Goal: Information Seeking & Learning: Learn about a topic

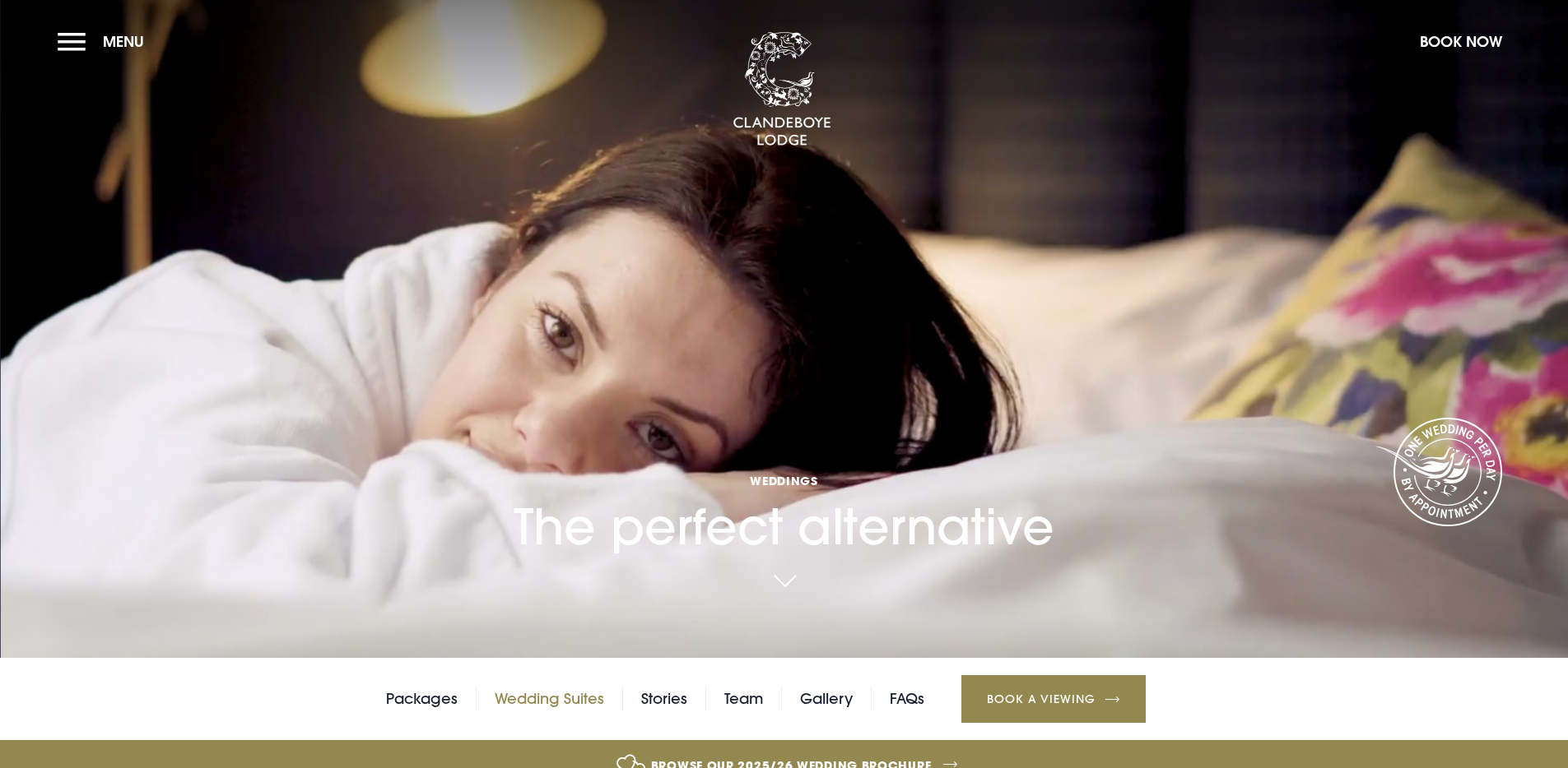
click at [548, 702] on link "Wedding Suites" at bounding box center [549, 698] width 109 height 24
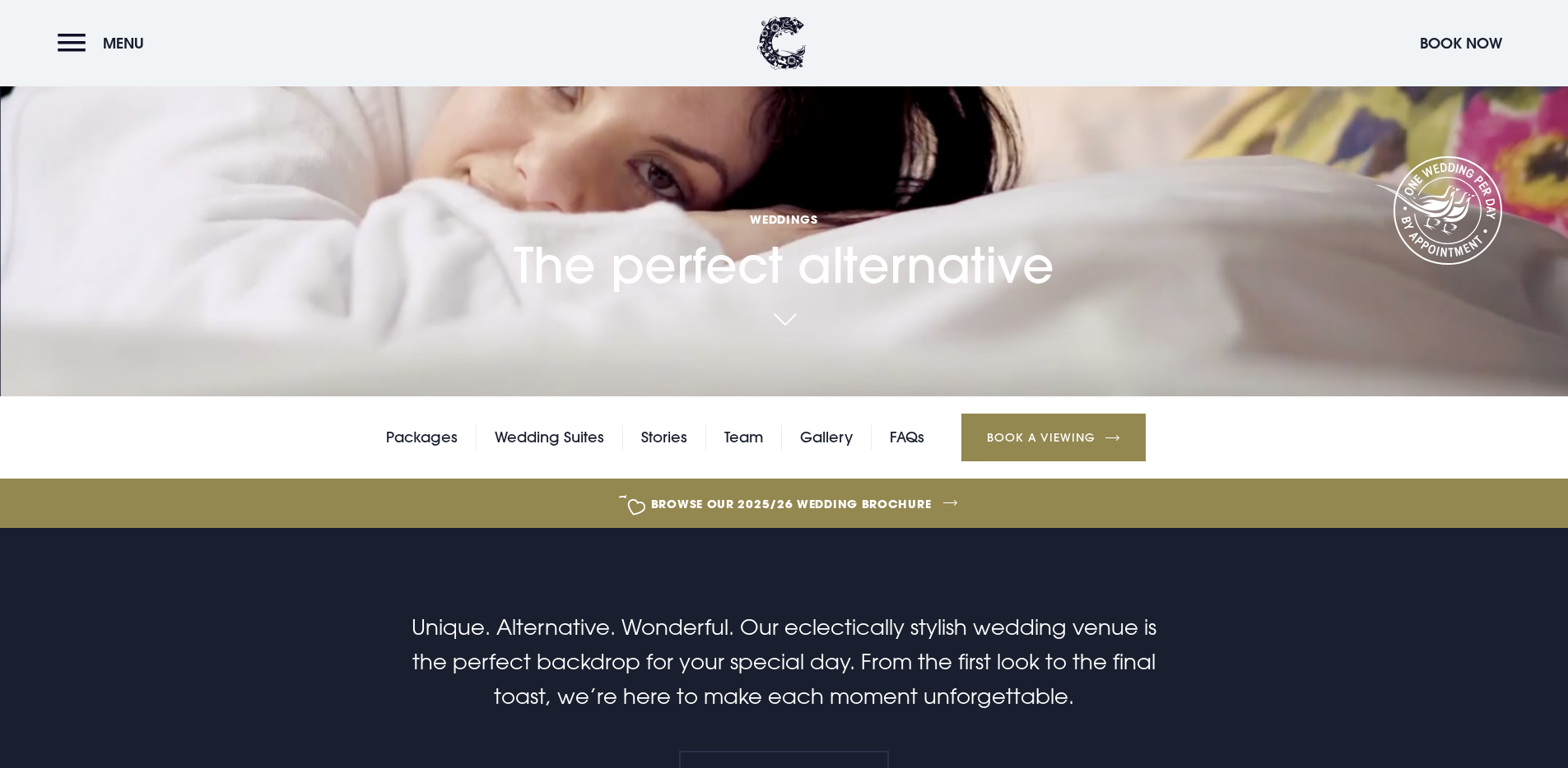
scroll to position [262, 0]
click at [737, 433] on link "Team" at bounding box center [743, 436] width 39 height 24
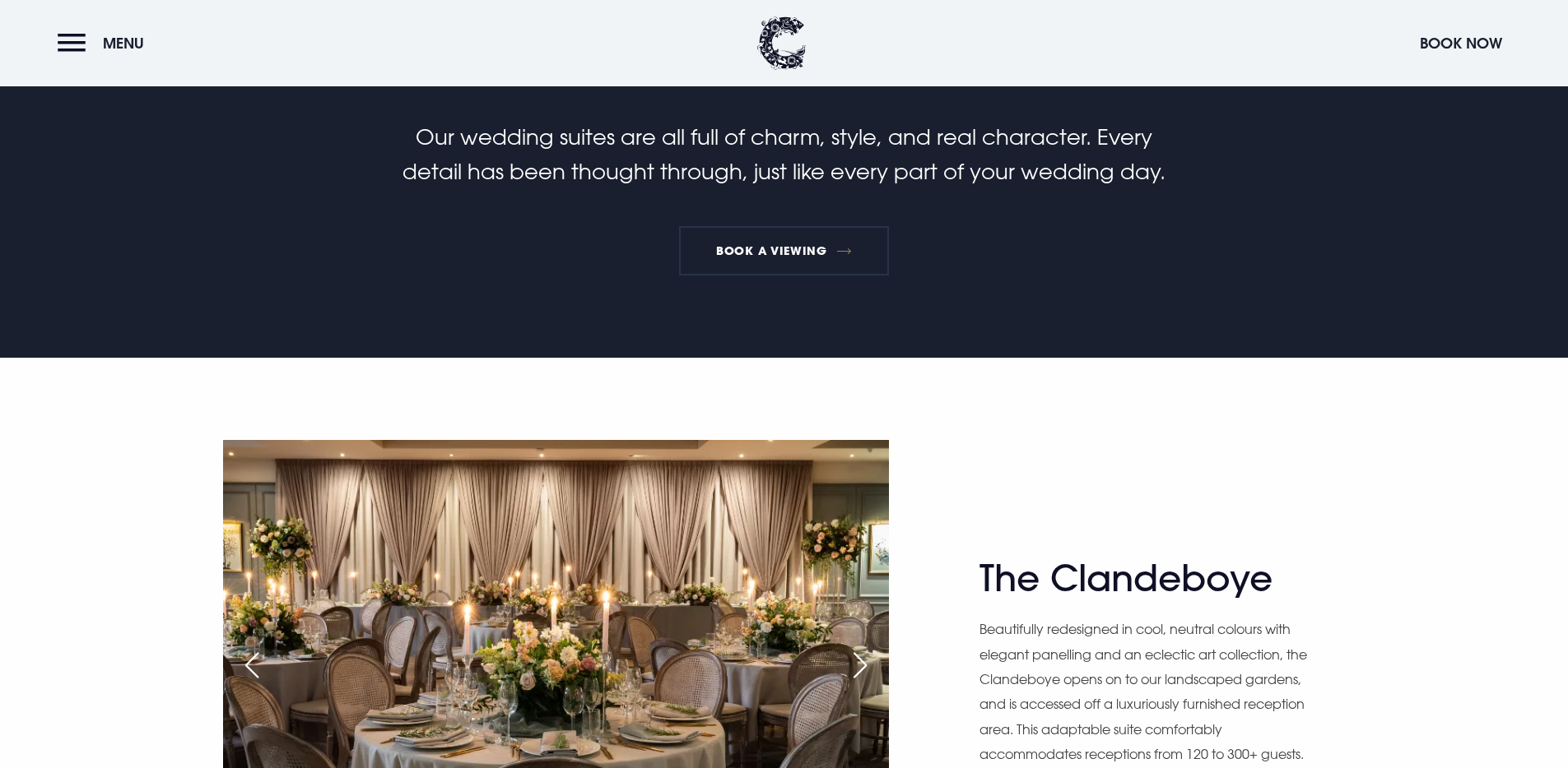
scroll to position [995, 0]
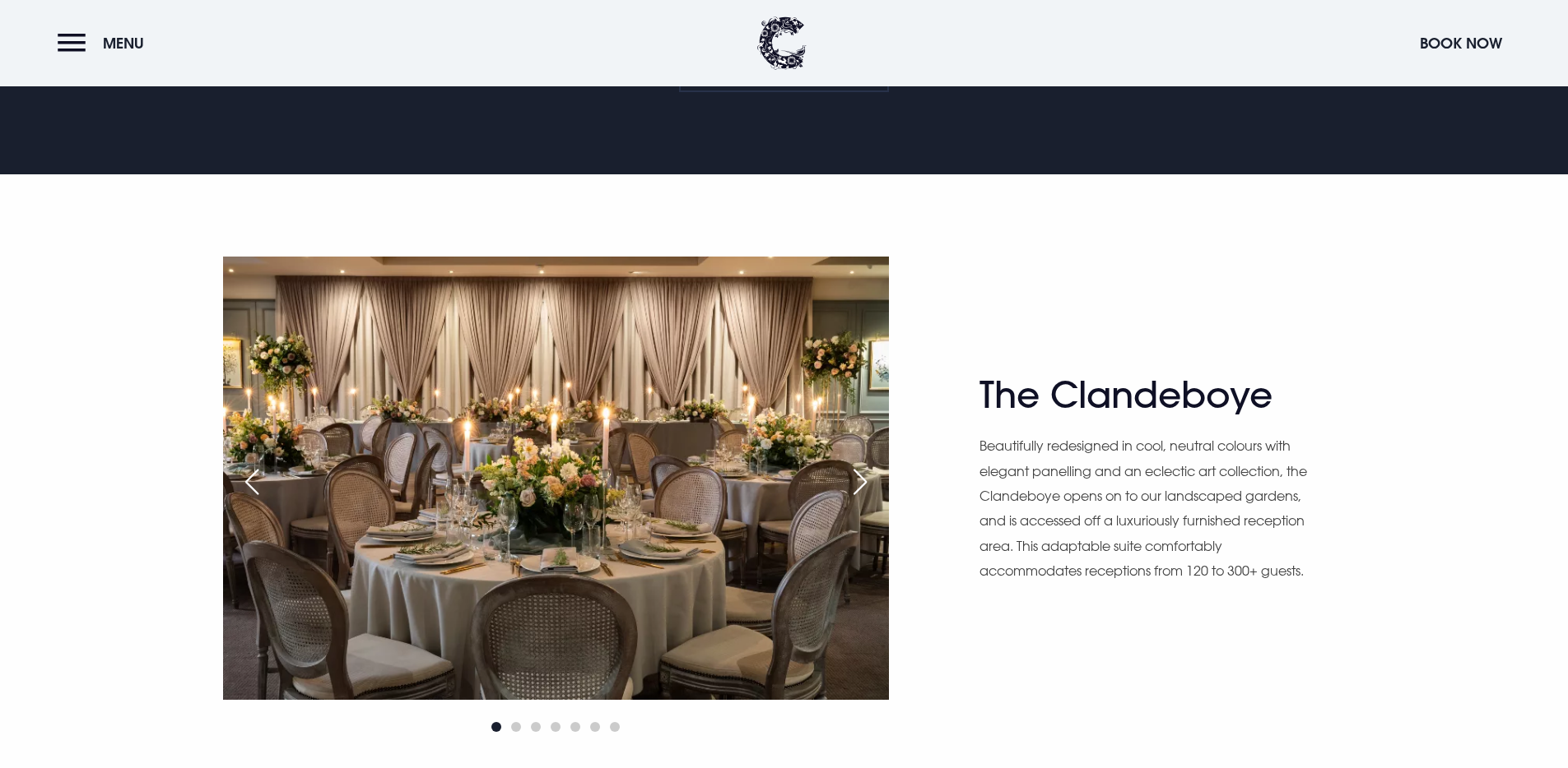
click at [863, 483] on div "Next slide" at bounding box center [860, 481] width 41 height 36
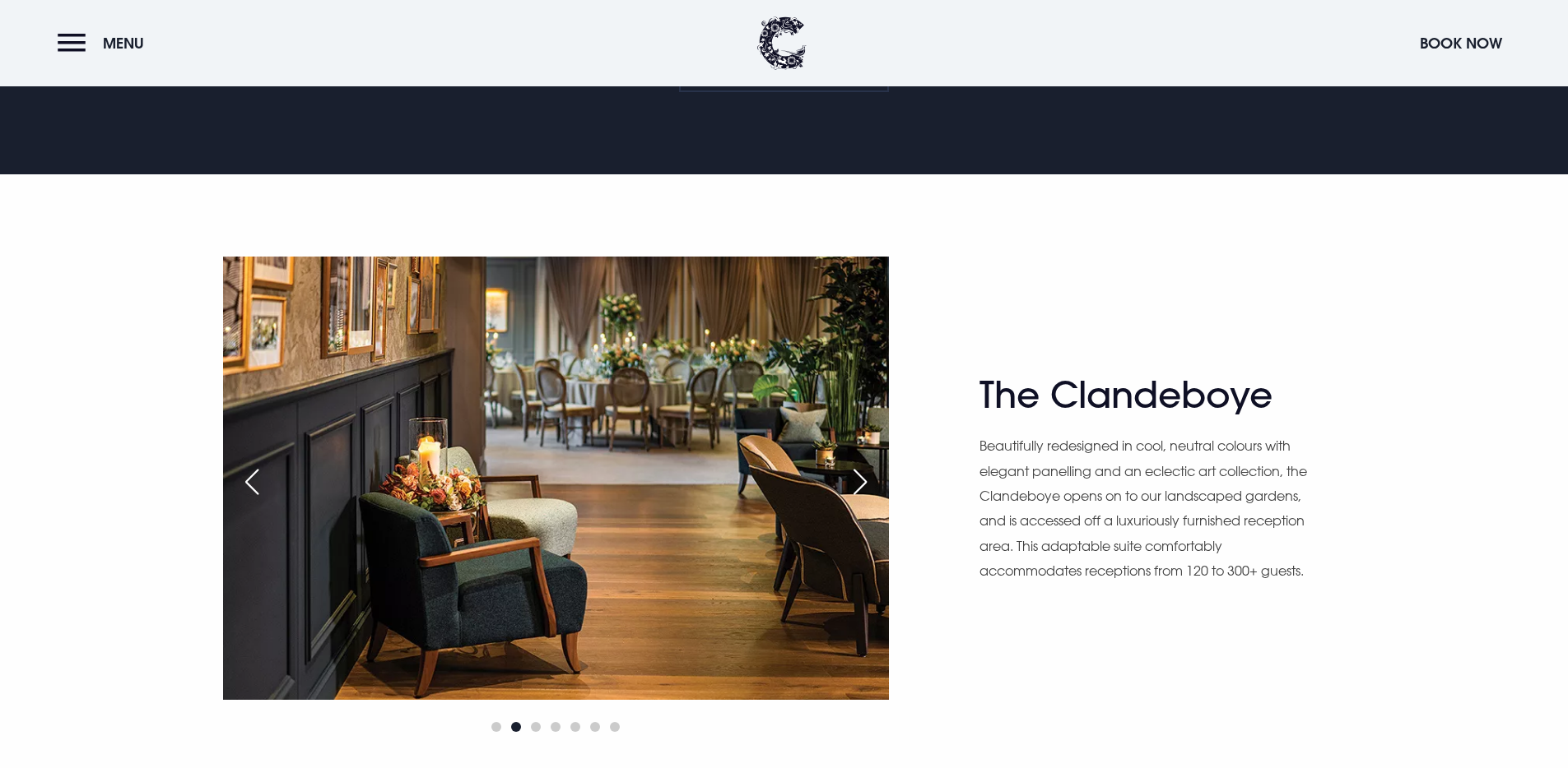
click at [863, 483] on div "Next slide" at bounding box center [860, 481] width 41 height 36
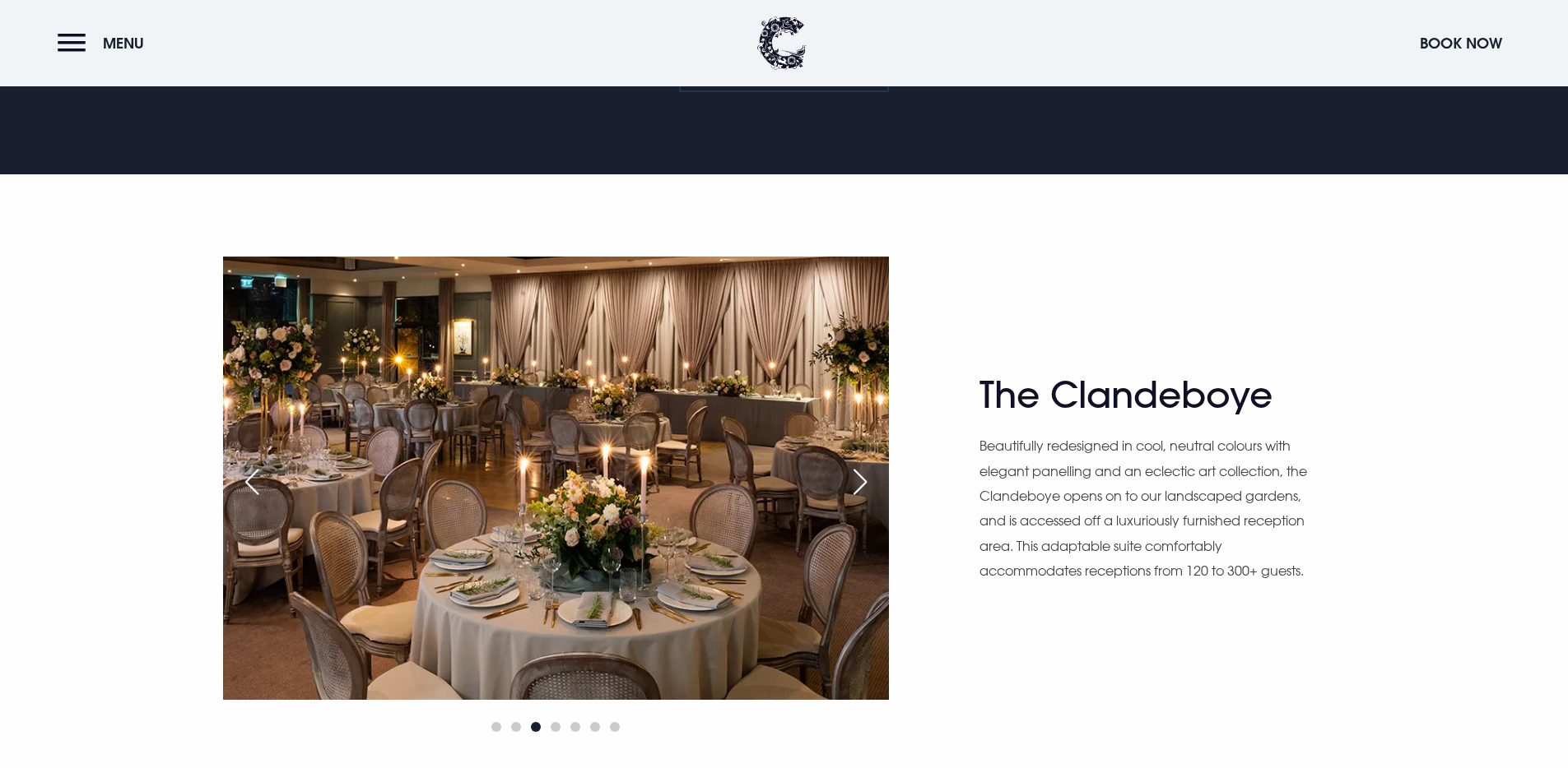
click at [863, 483] on div "Next slide" at bounding box center [860, 481] width 41 height 36
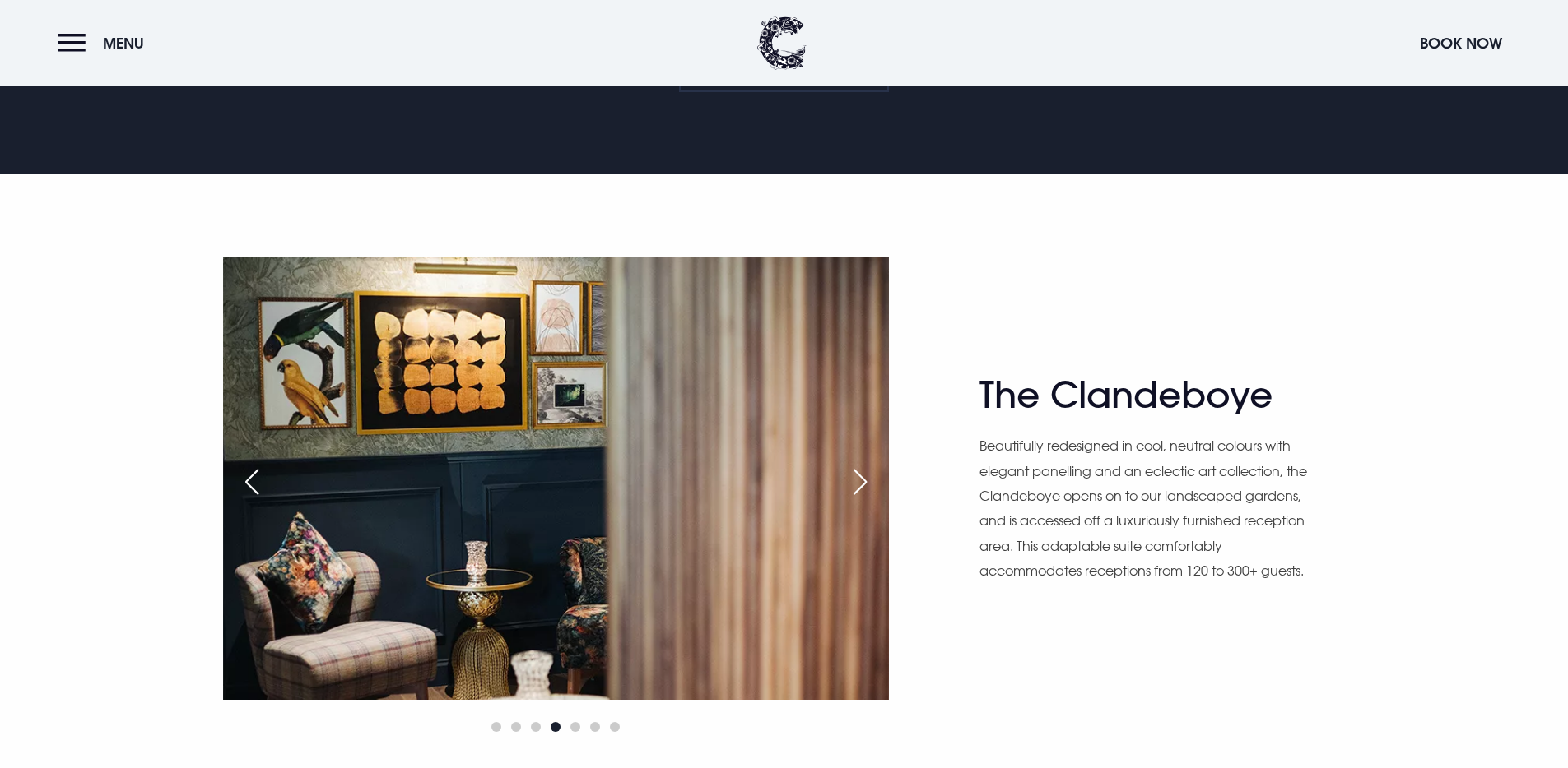
click at [863, 483] on div "Next slide" at bounding box center [860, 481] width 41 height 36
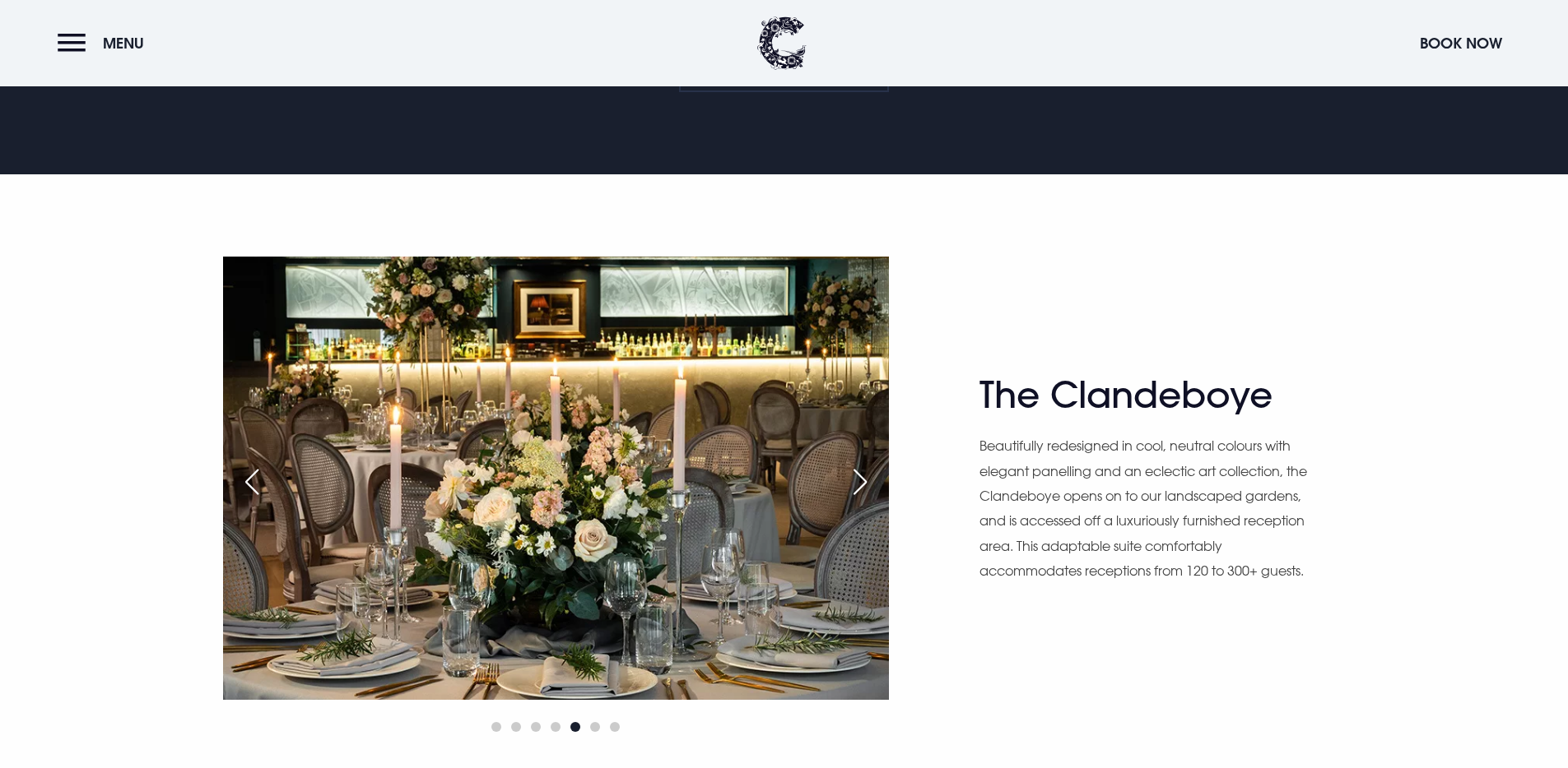
click at [865, 481] on div "Next slide" at bounding box center [860, 481] width 41 height 36
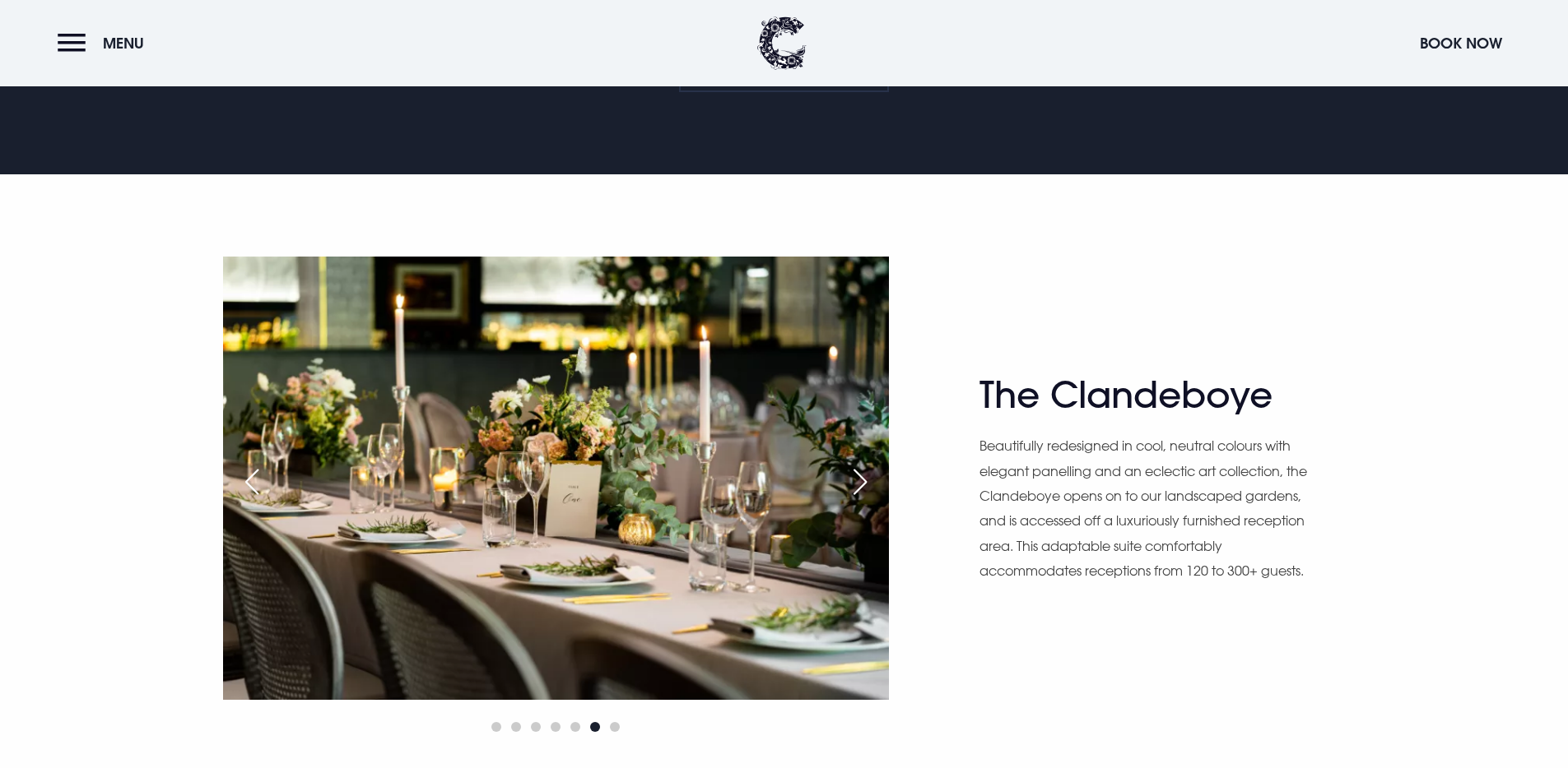
click at [858, 477] on div "Next slide" at bounding box center [860, 481] width 41 height 36
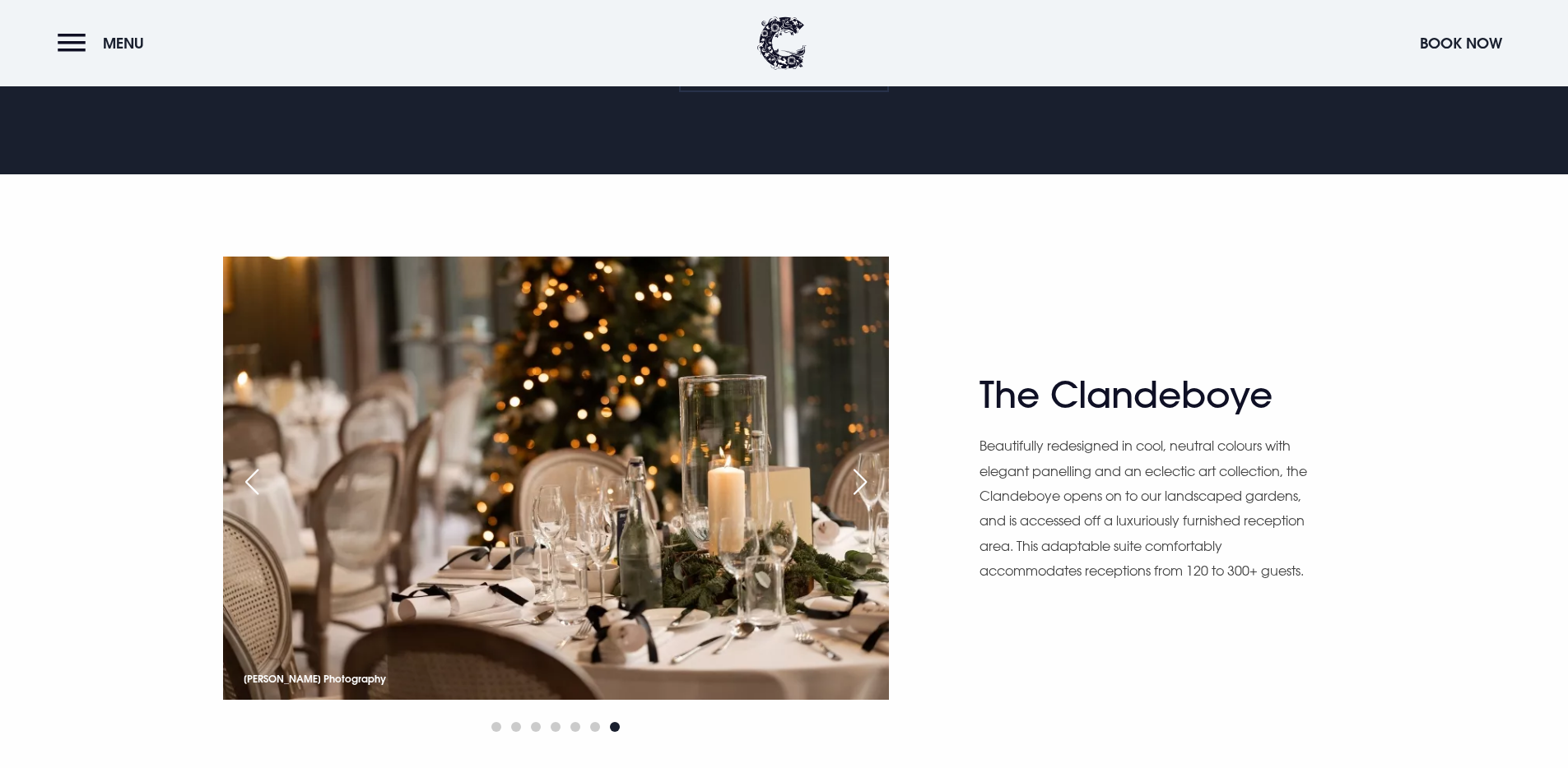
click at [858, 477] on div "Next slide" at bounding box center [860, 481] width 41 height 36
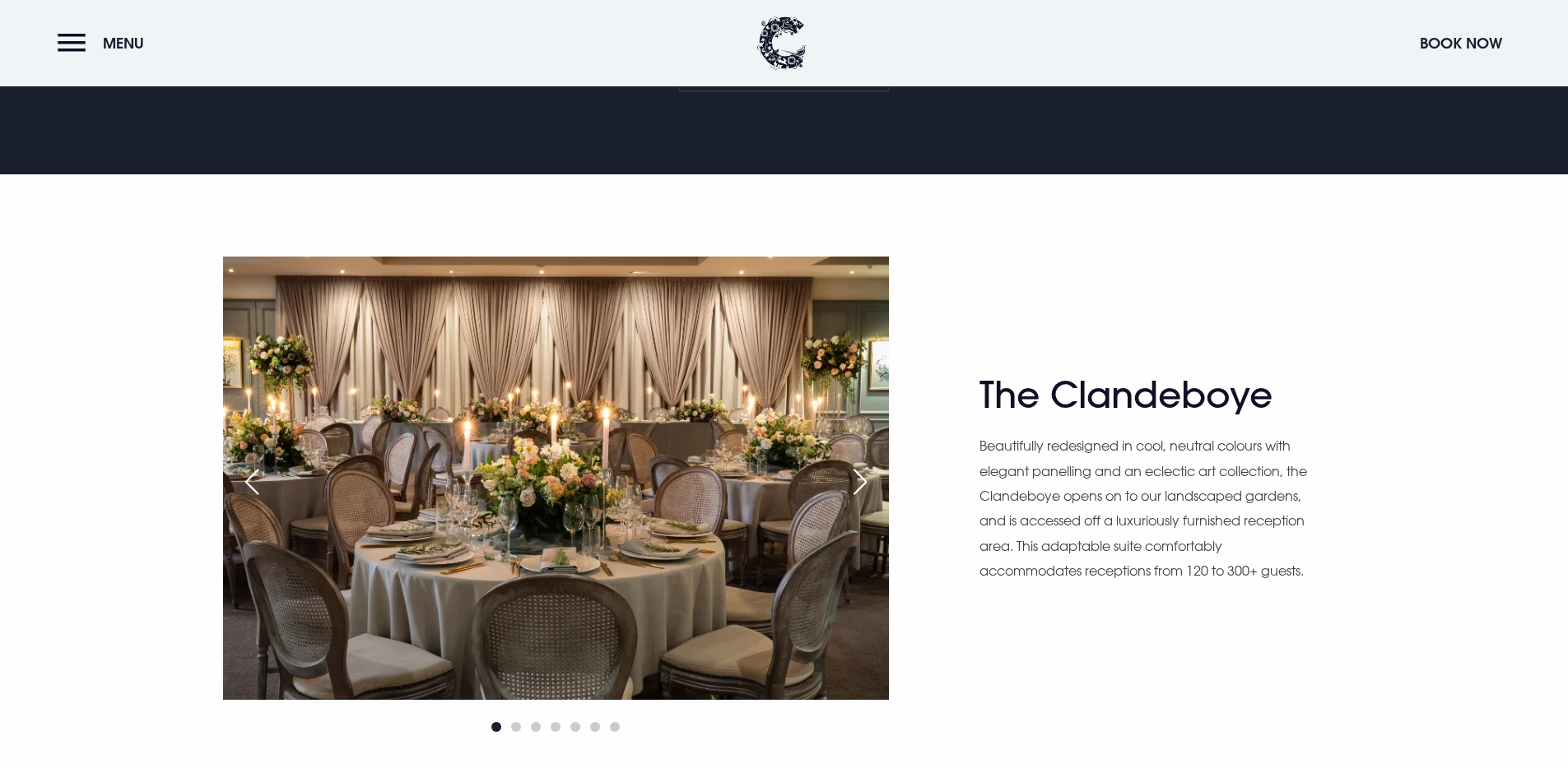
click at [858, 477] on div "Next slide" at bounding box center [860, 481] width 41 height 36
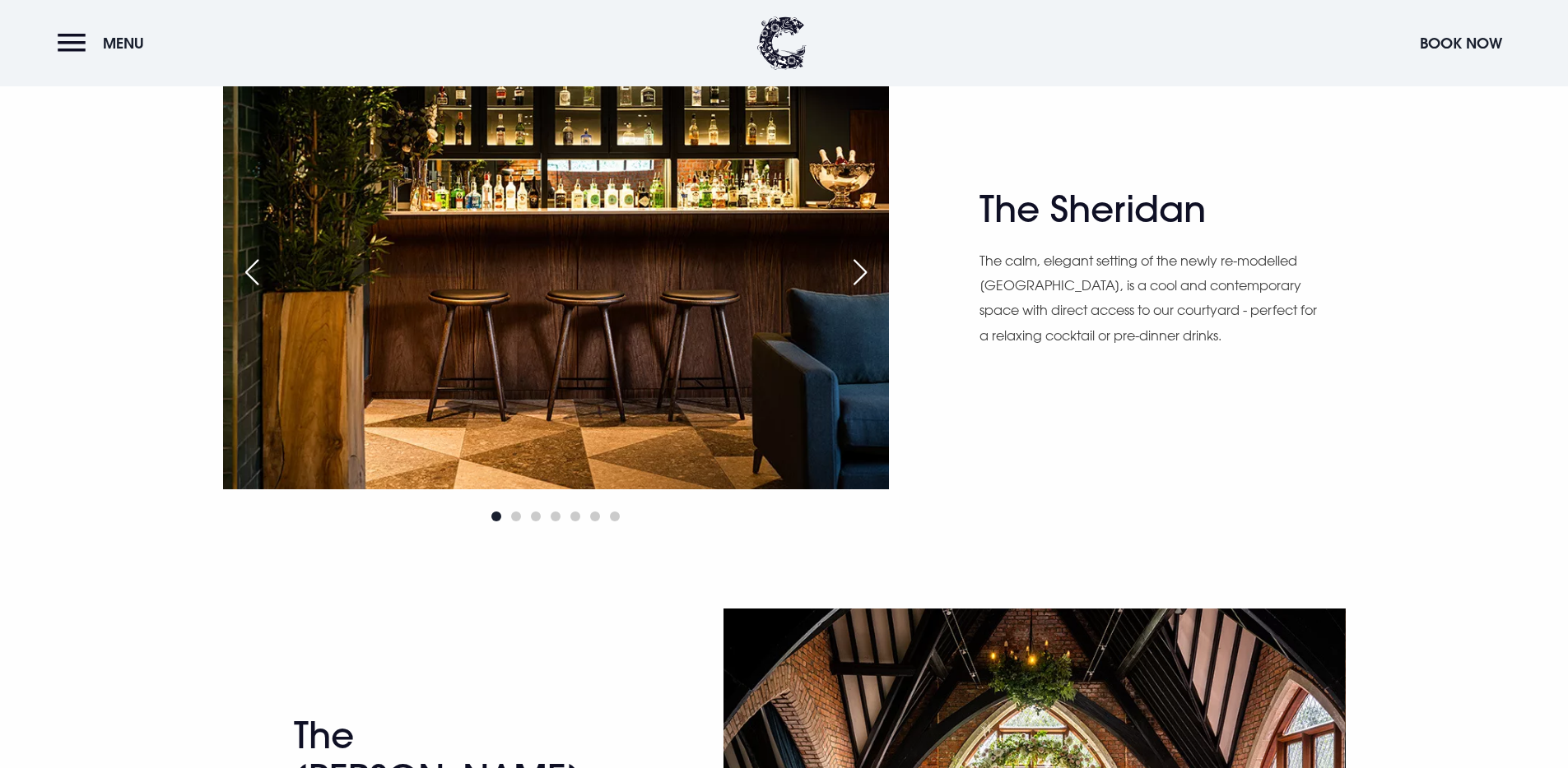
scroll to position [2301, 0]
click at [866, 278] on div "Next slide" at bounding box center [860, 273] width 41 height 36
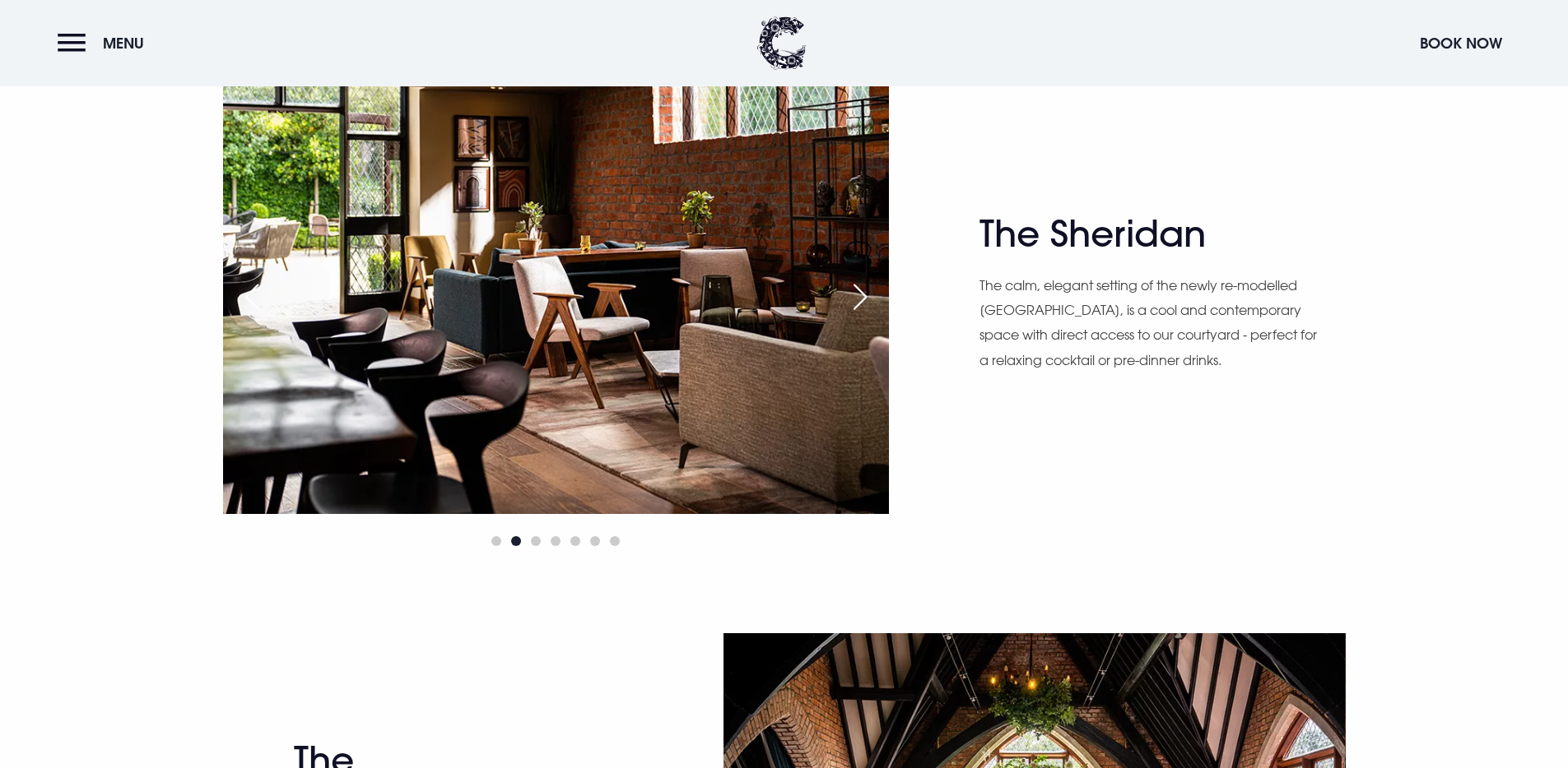
scroll to position [2276, 0]
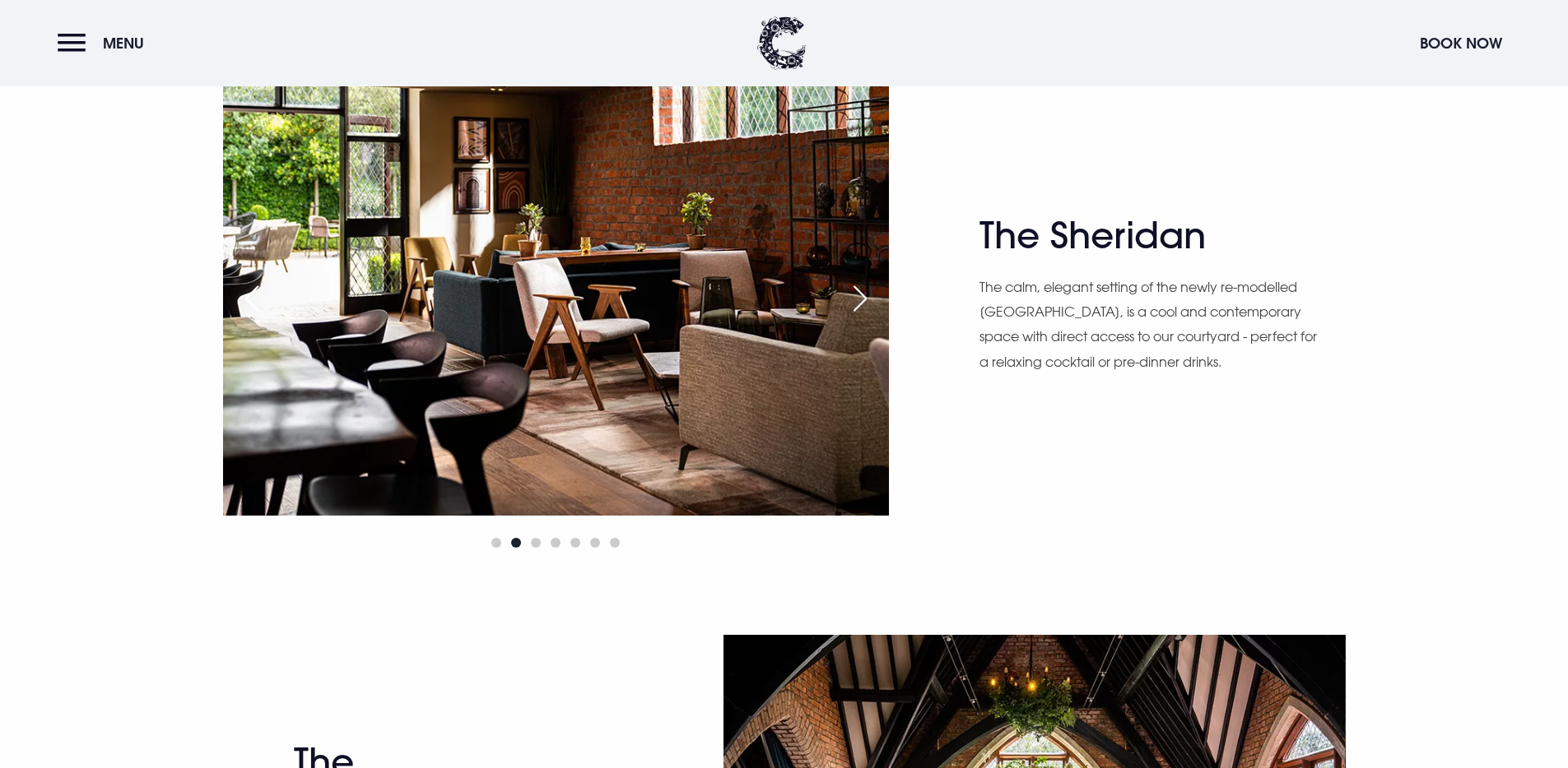
click at [861, 286] on div "Next slide" at bounding box center [860, 298] width 41 height 36
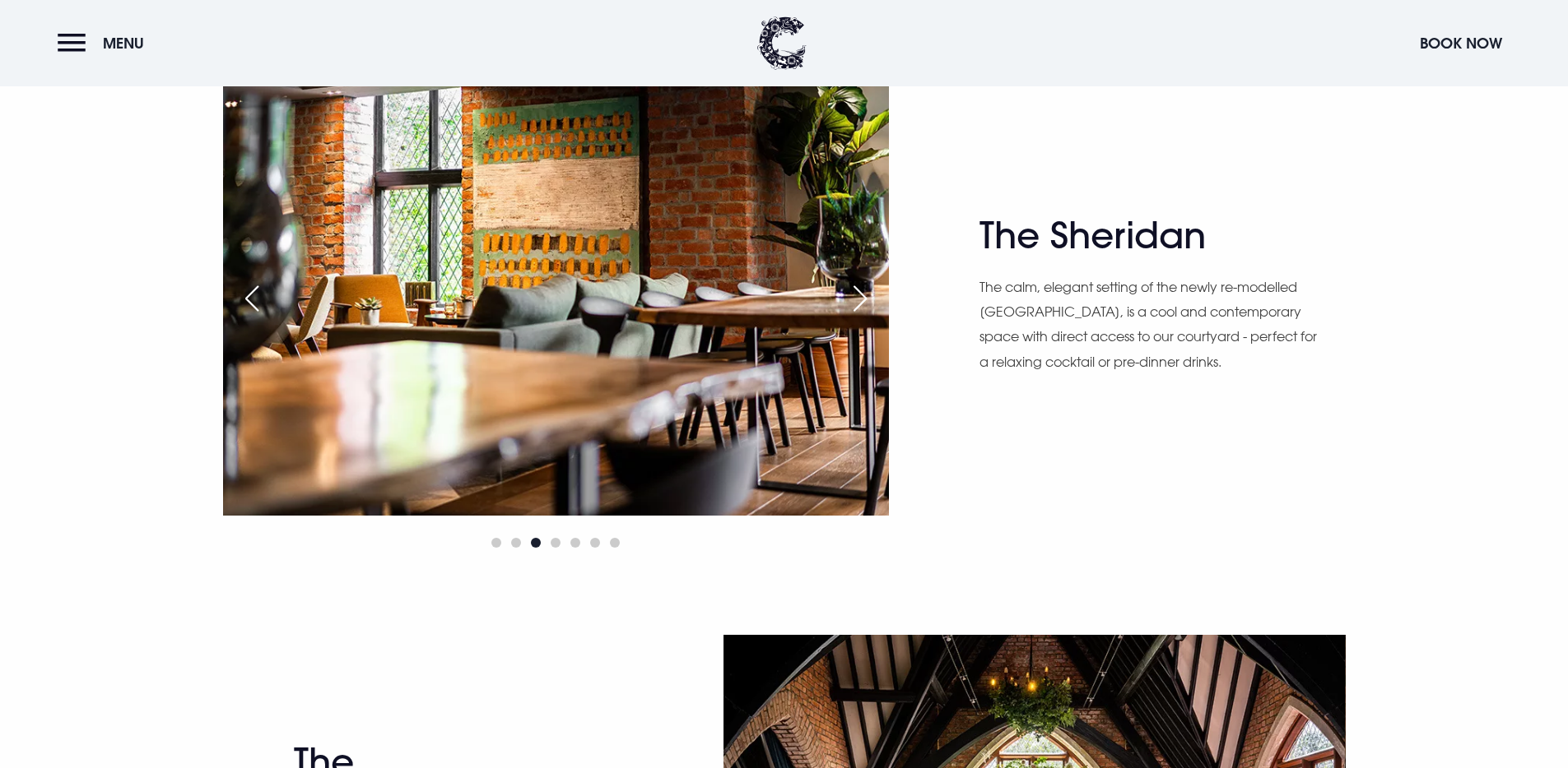
click at [861, 286] on div "Next slide" at bounding box center [860, 298] width 41 height 36
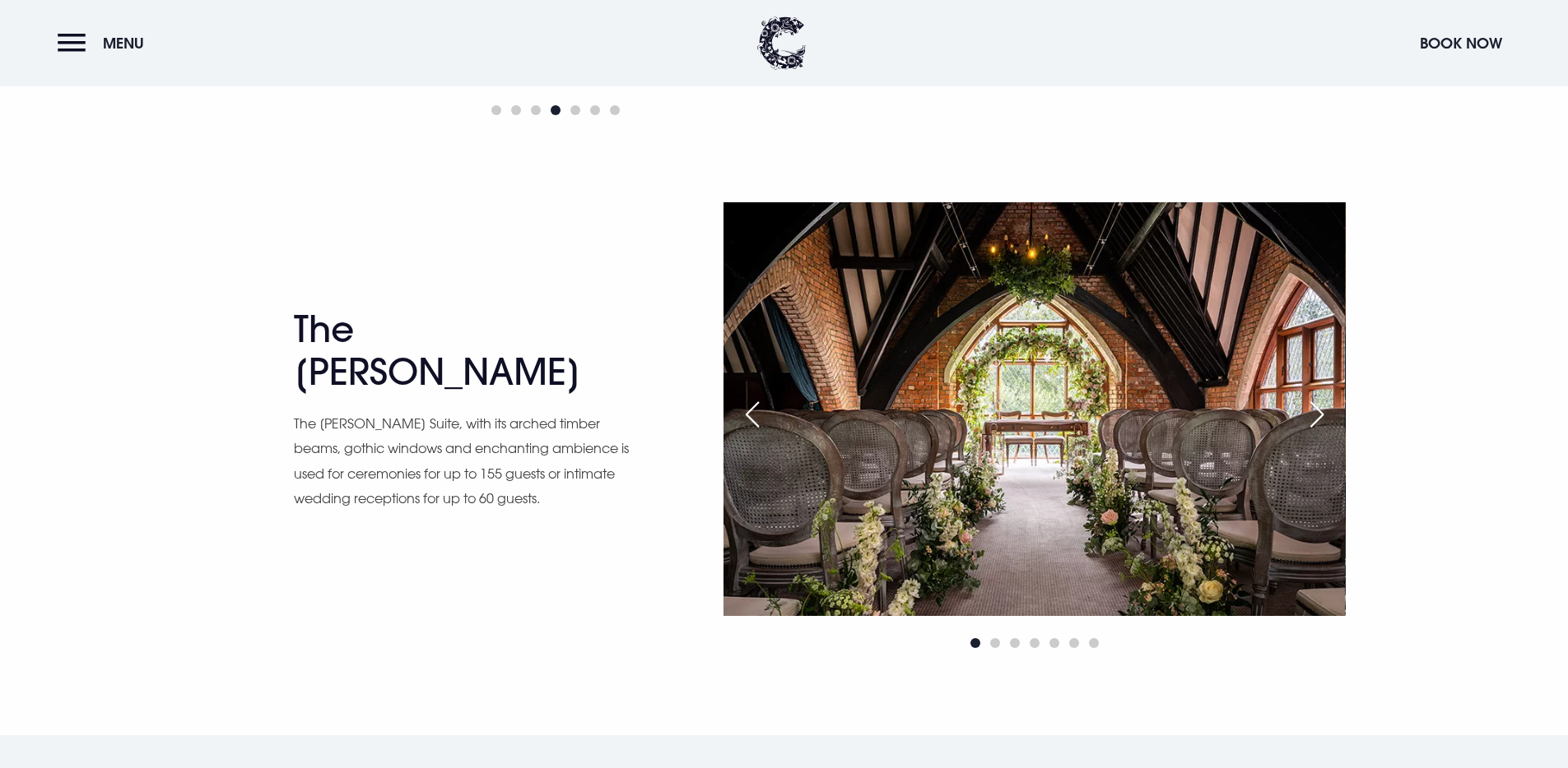
scroll to position [2715, 0]
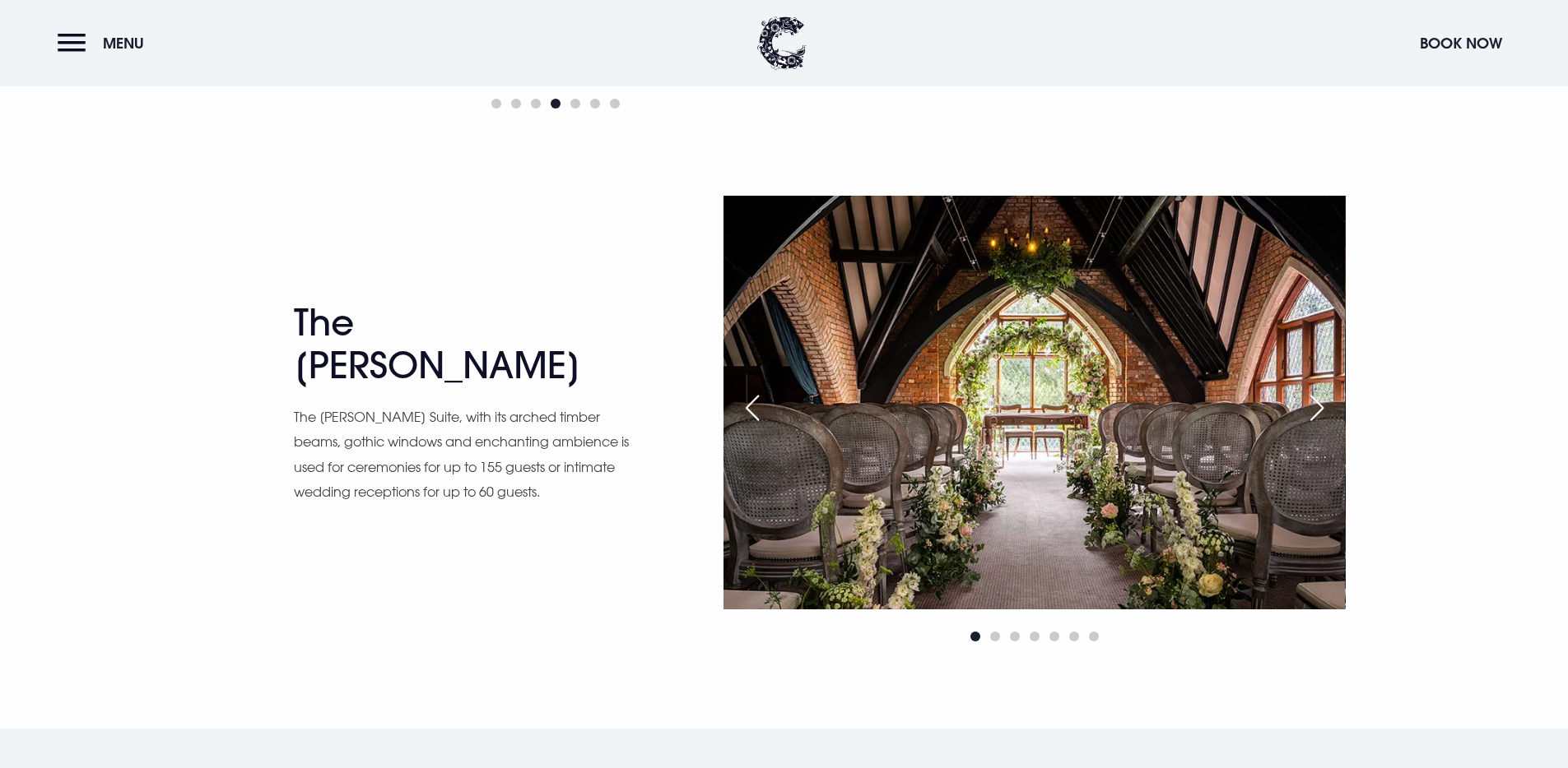
click at [1316, 410] on div "Next slide" at bounding box center [1317, 408] width 41 height 36
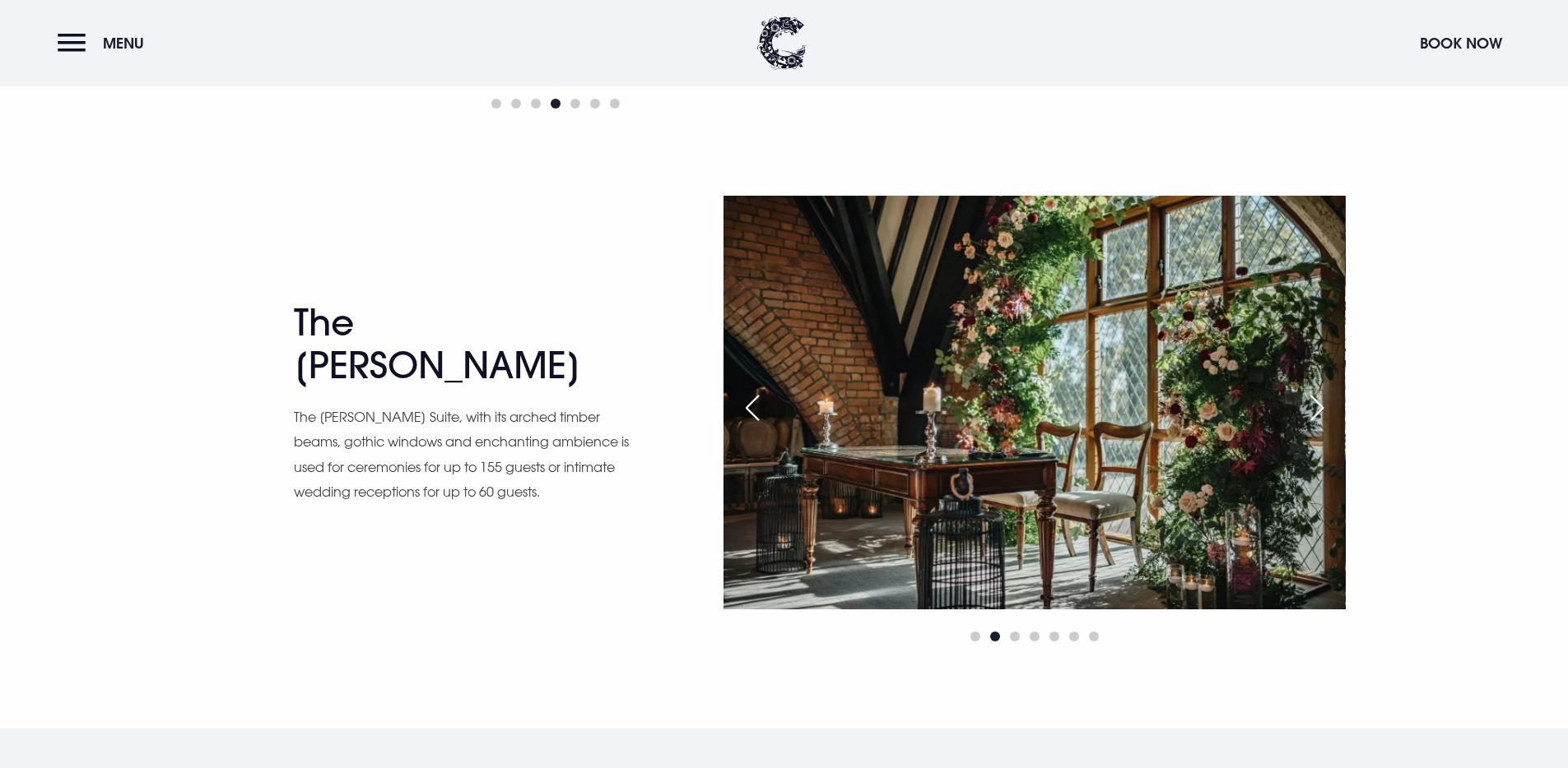
click at [1316, 410] on div "Next slide" at bounding box center [1317, 408] width 41 height 36
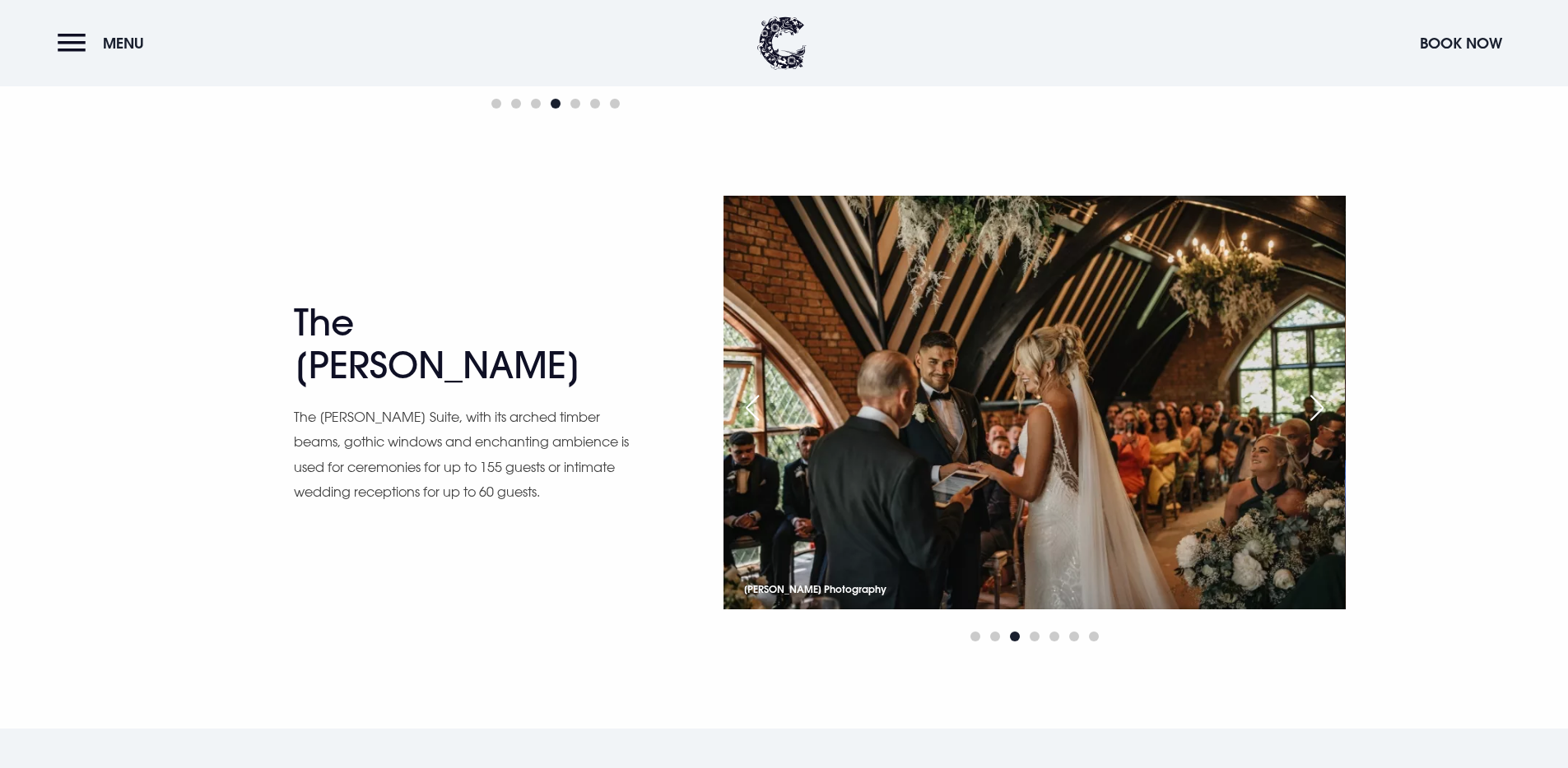
click at [1319, 409] on div "Next slide" at bounding box center [1317, 408] width 41 height 36
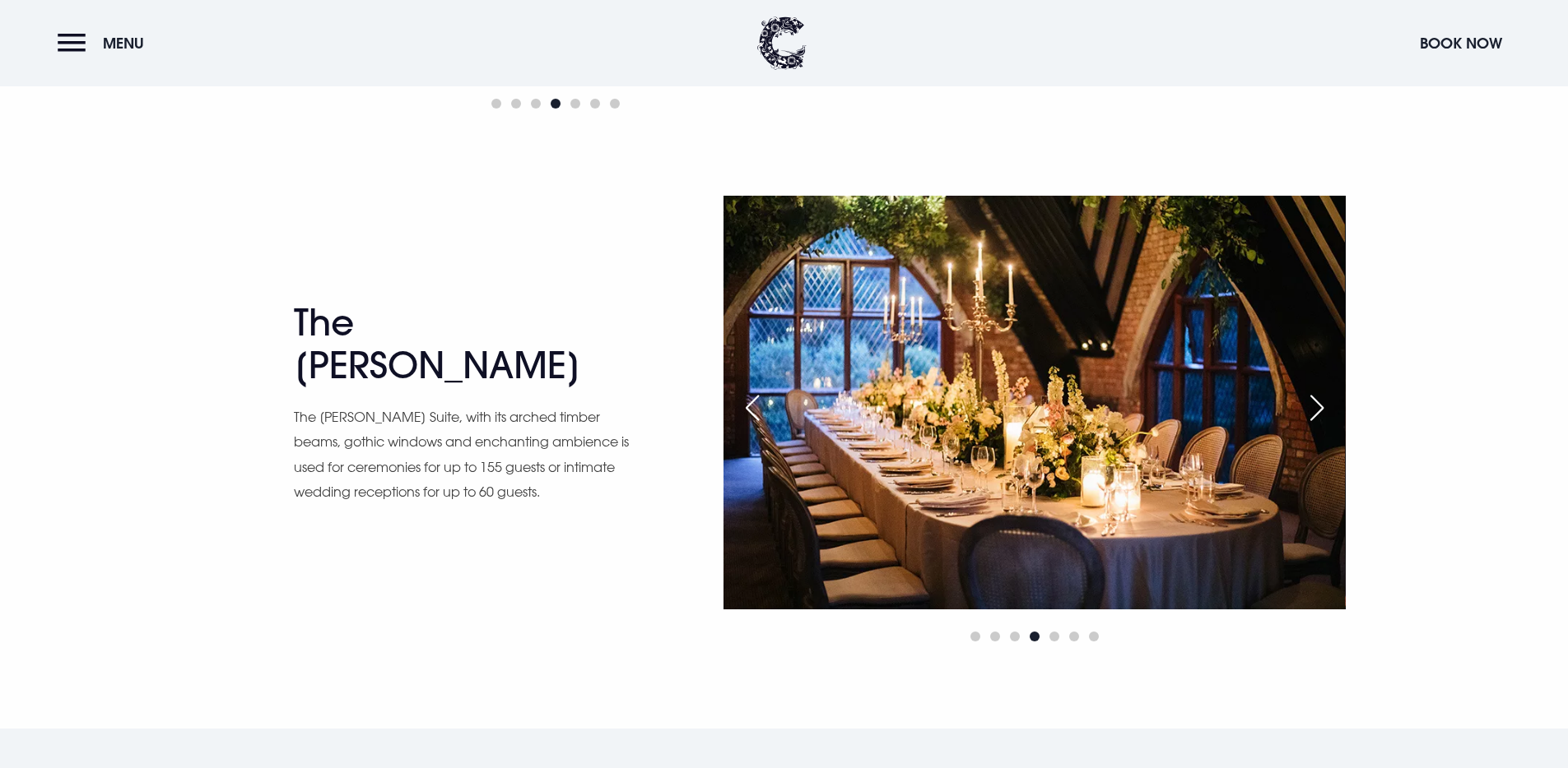
click at [1319, 409] on div "Next slide" at bounding box center [1317, 408] width 41 height 36
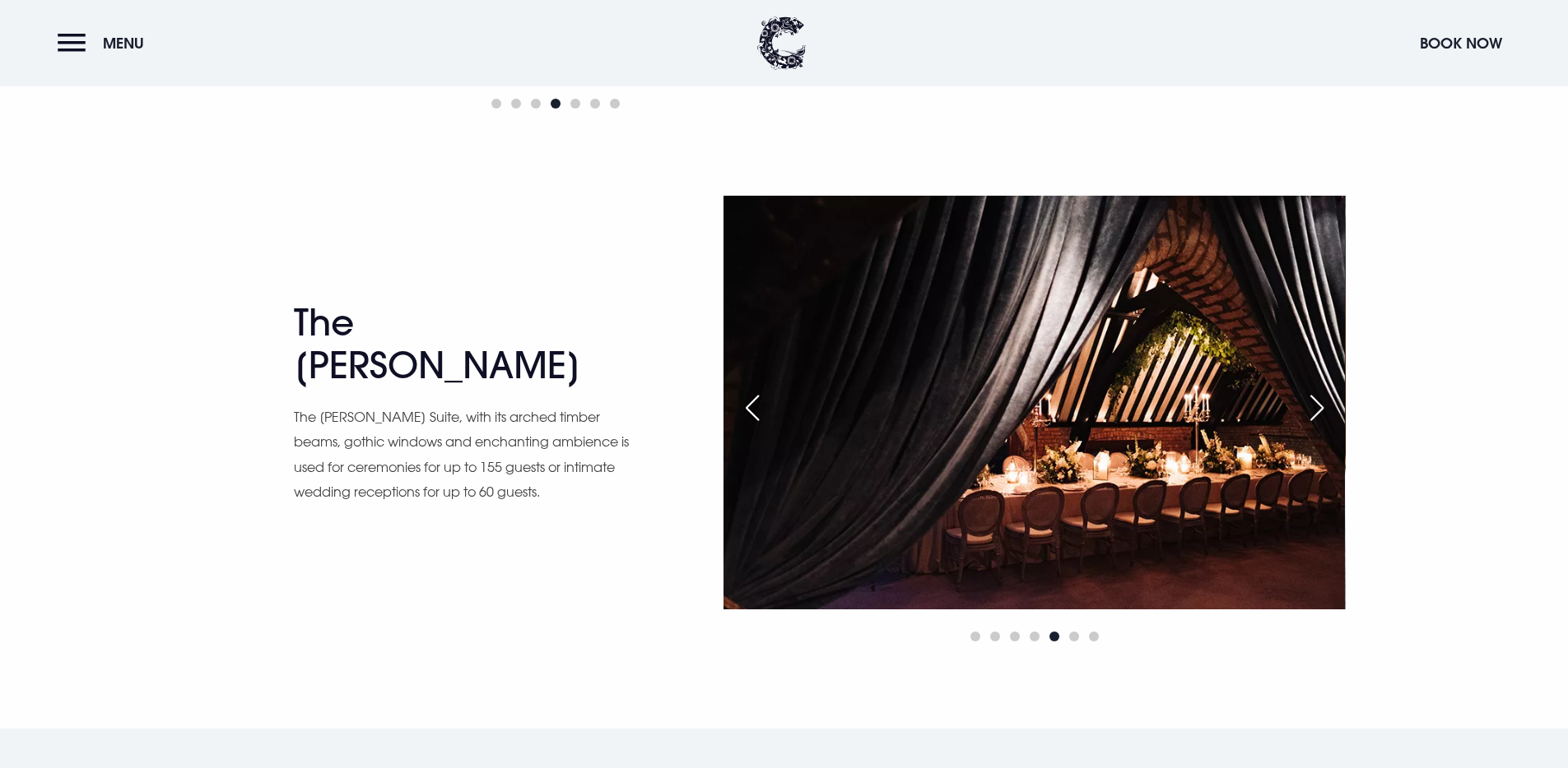
click at [1319, 409] on div "Next slide" at bounding box center [1317, 408] width 41 height 36
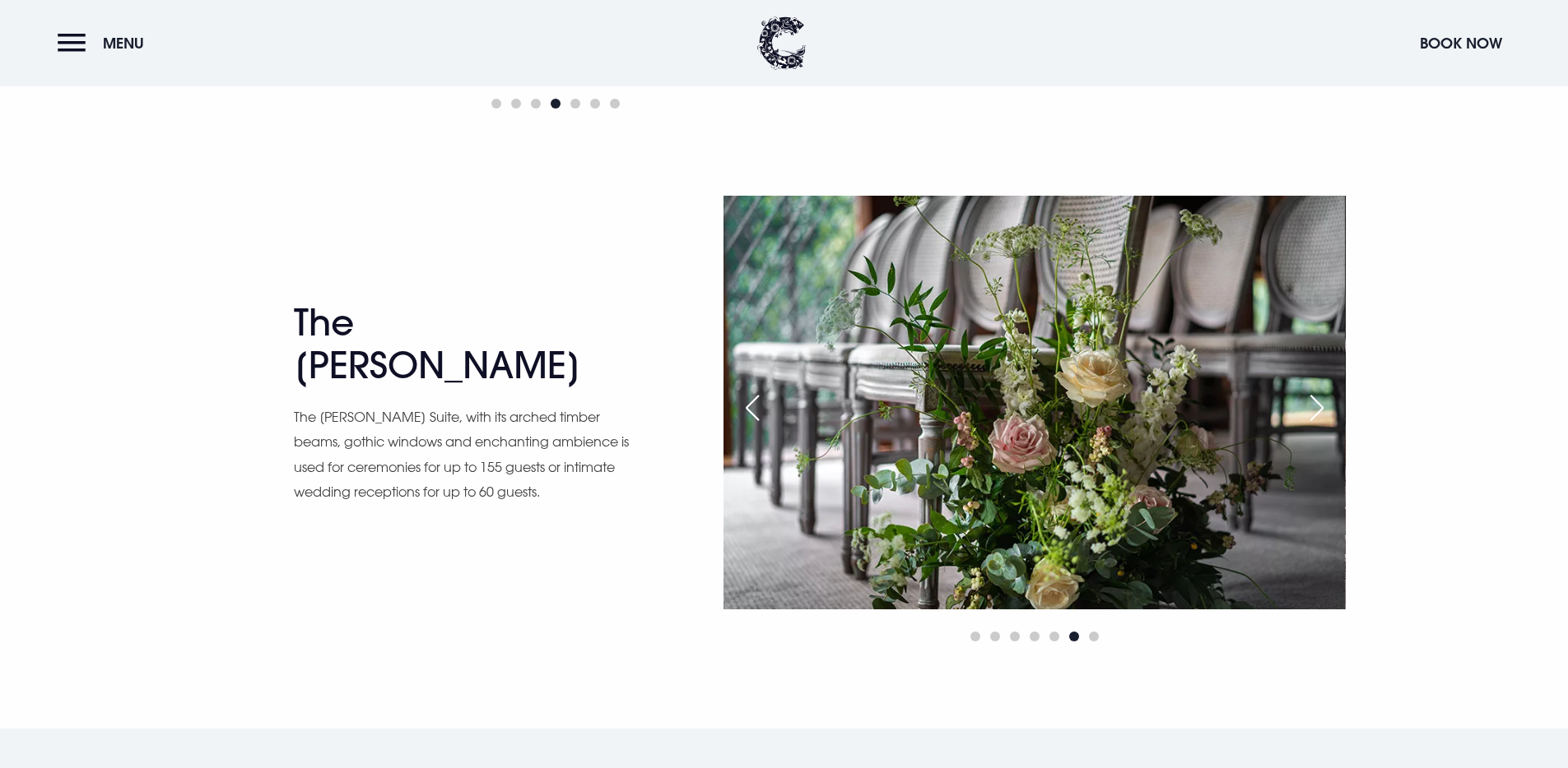
click at [1319, 409] on div "Next slide" at bounding box center [1317, 408] width 41 height 36
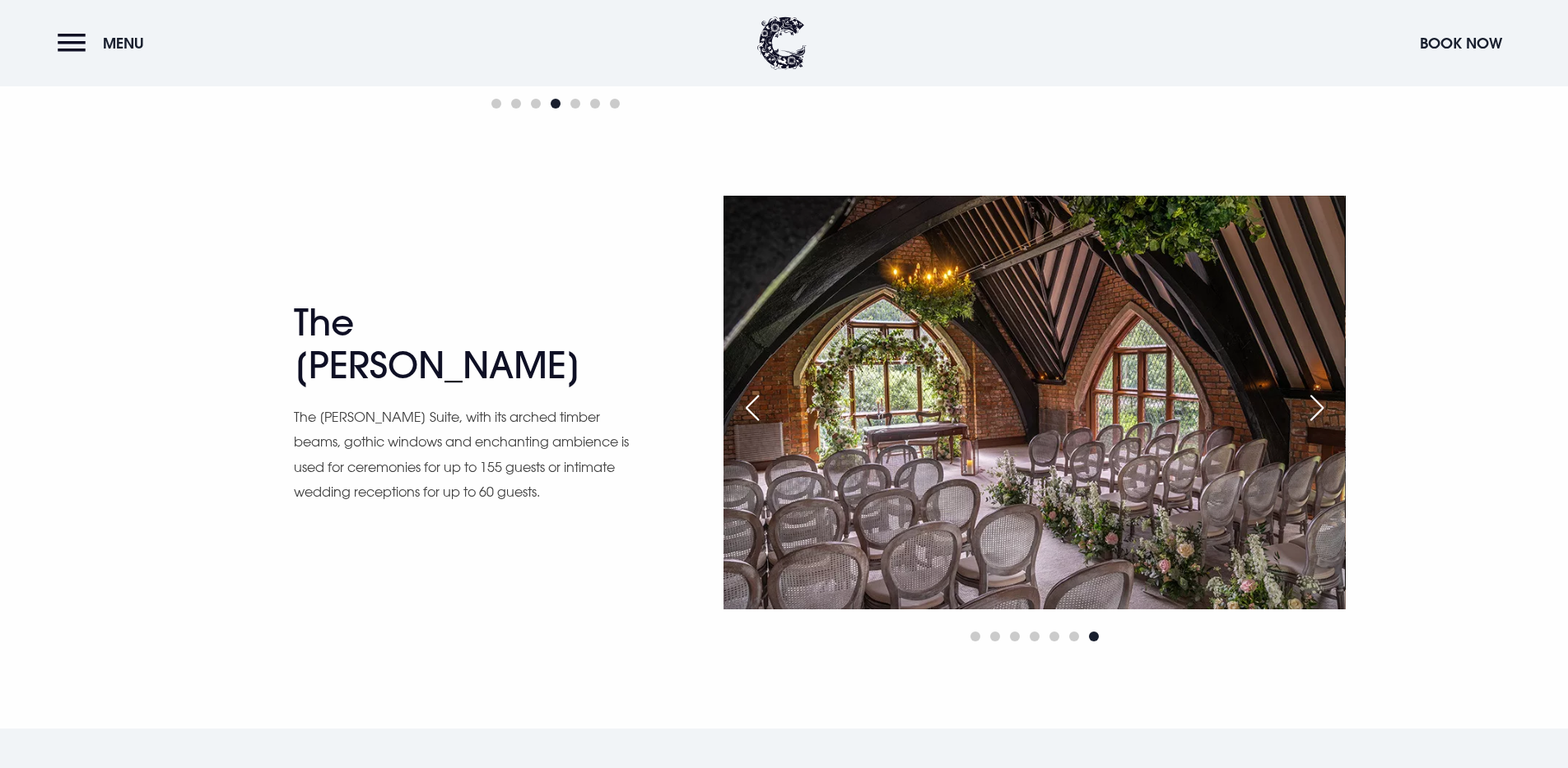
click at [1319, 409] on div "Next slide" at bounding box center [1317, 408] width 41 height 36
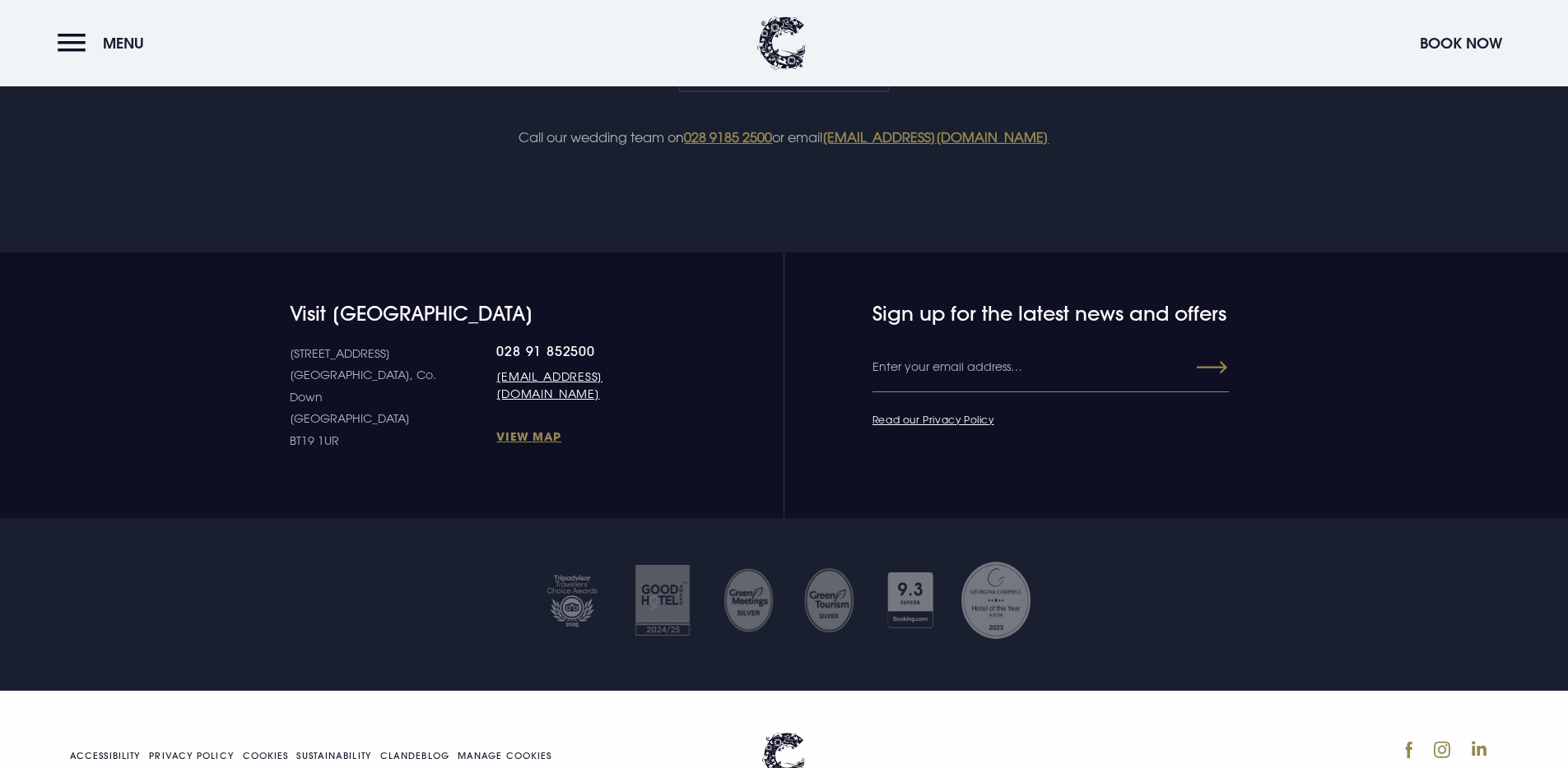
scroll to position [4465, 0]
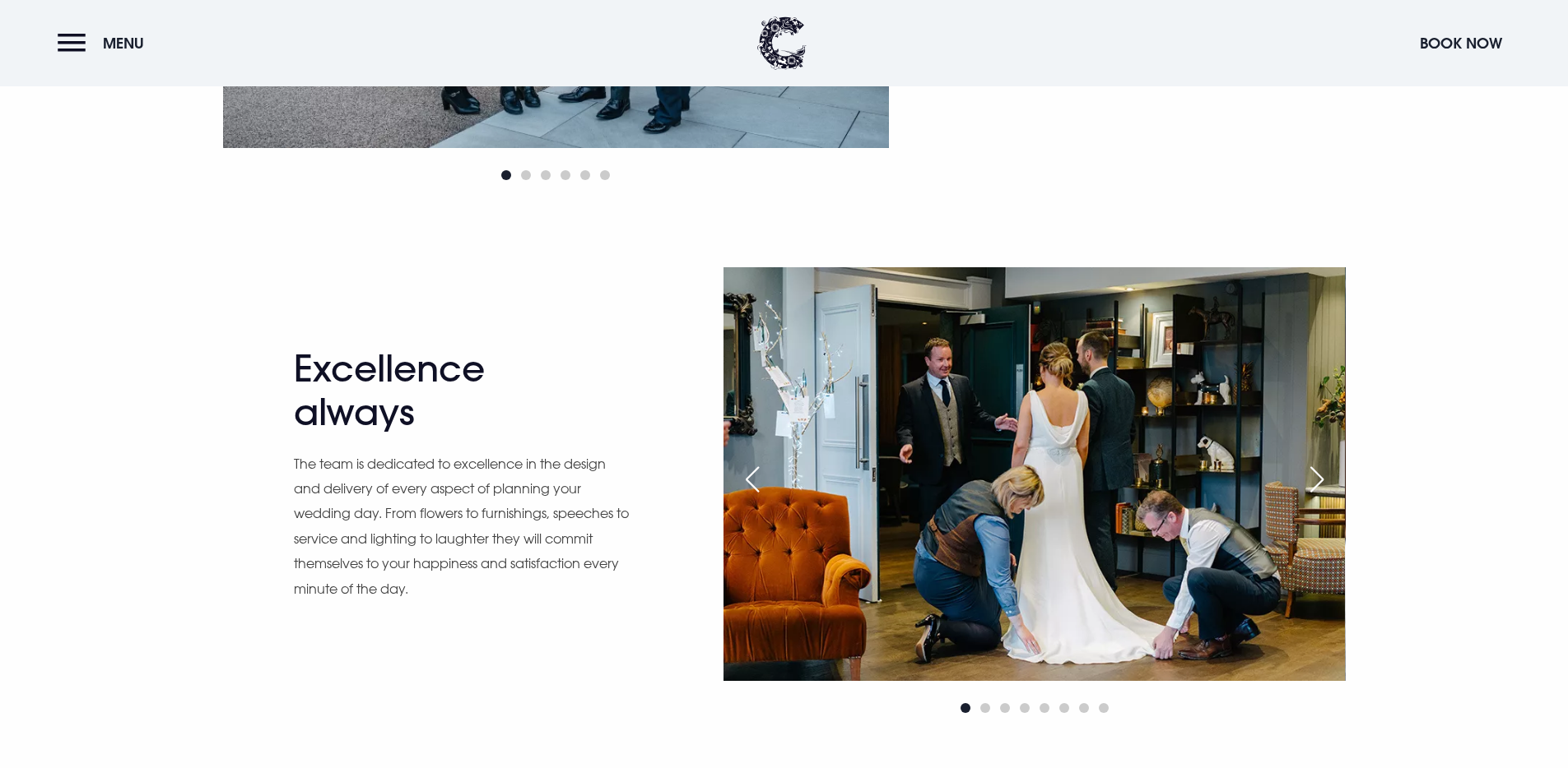
scroll to position [1114, 0]
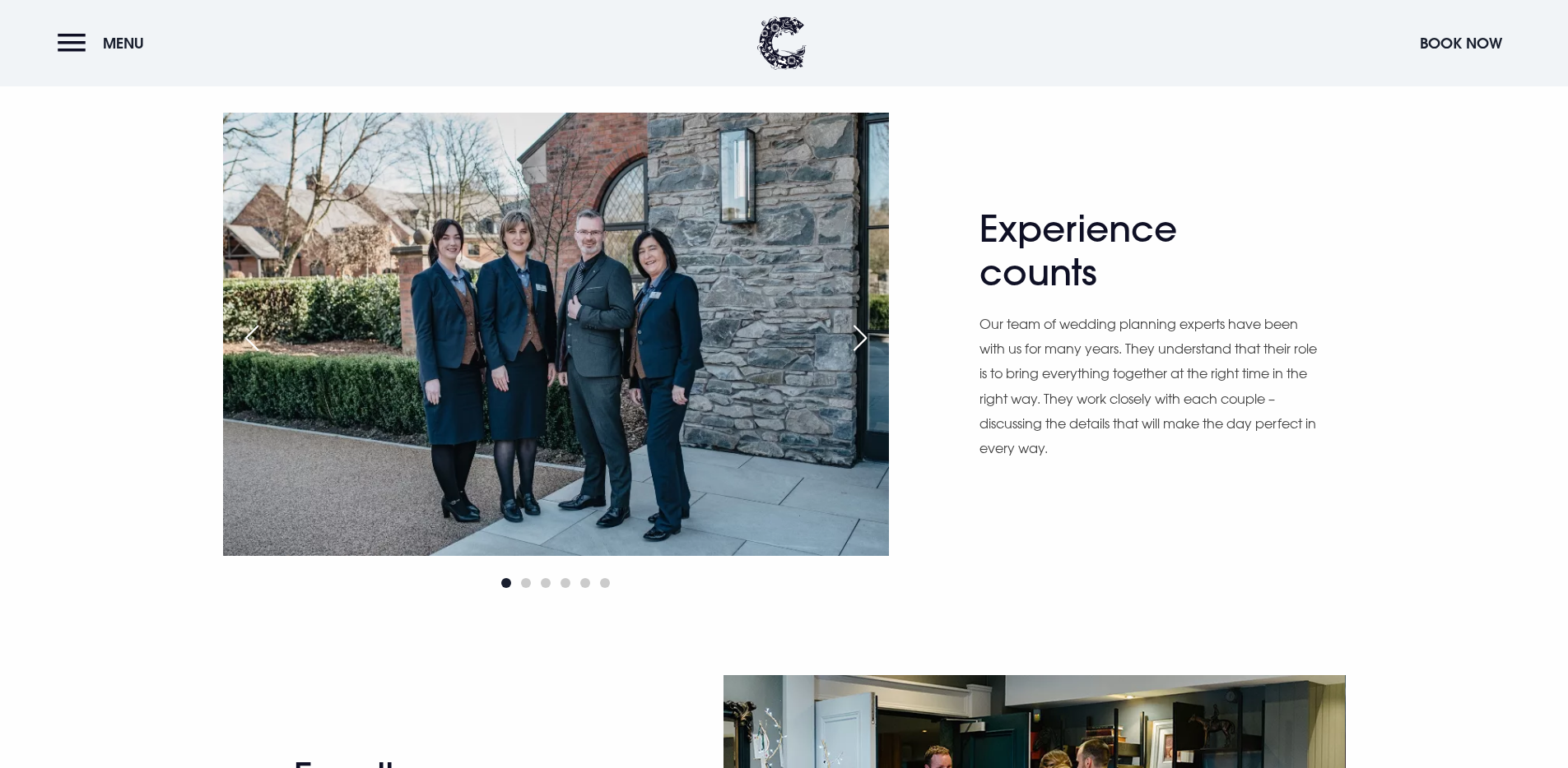
click at [864, 338] on div "Next slide" at bounding box center [860, 337] width 41 height 36
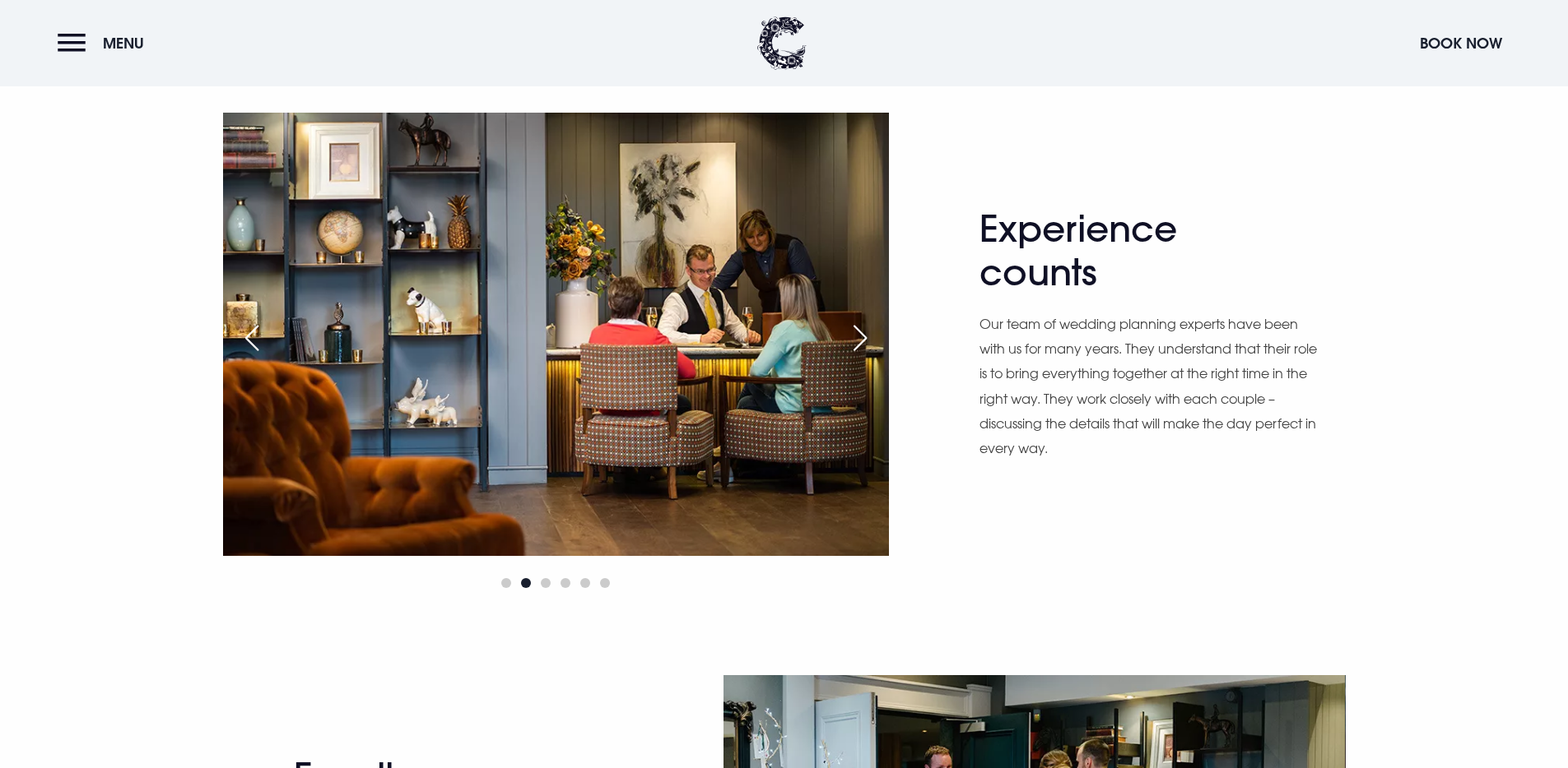
click at [864, 338] on div "Next slide" at bounding box center [860, 337] width 41 height 36
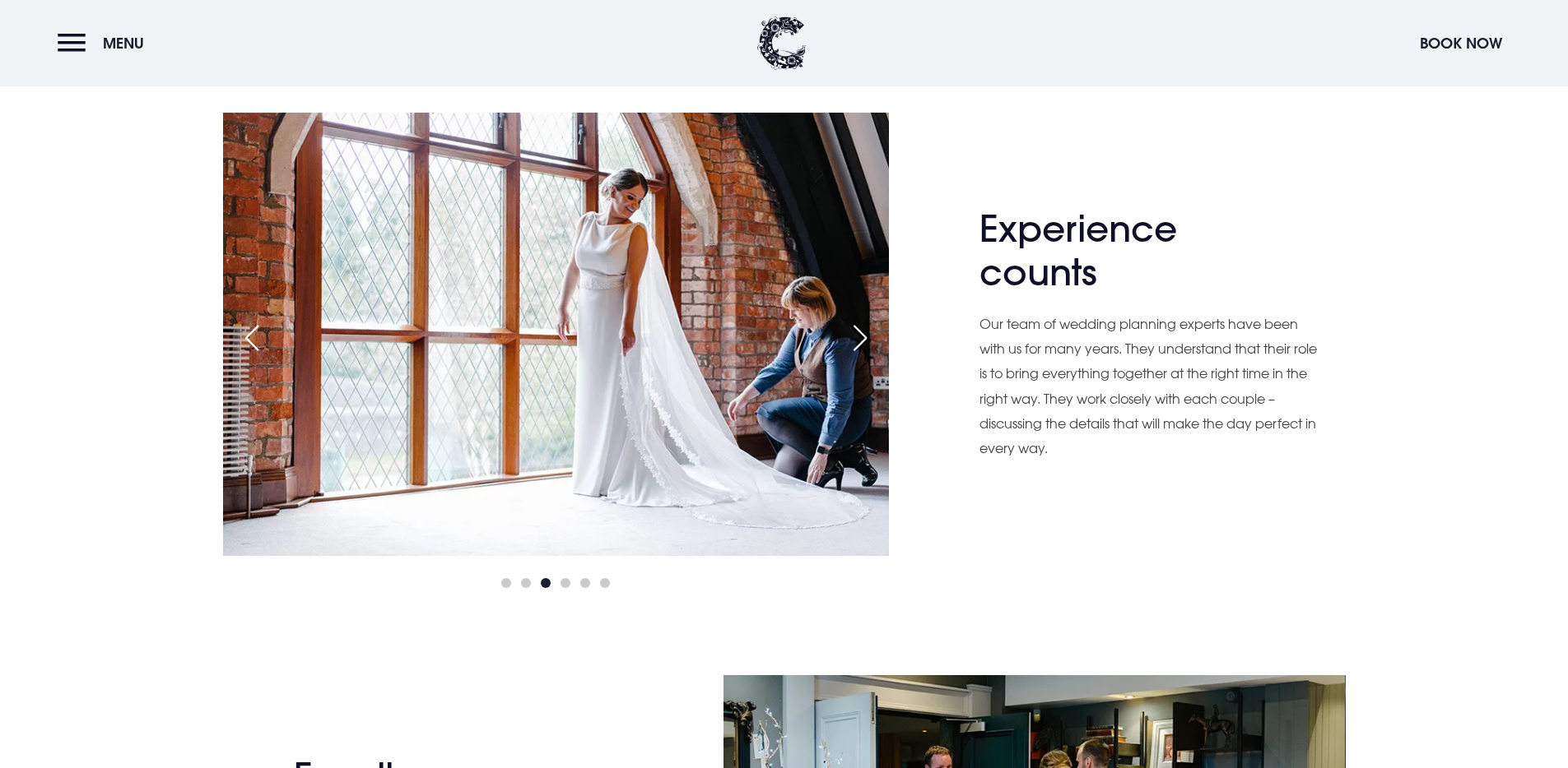
click at [864, 338] on div "Next slide" at bounding box center [860, 337] width 41 height 36
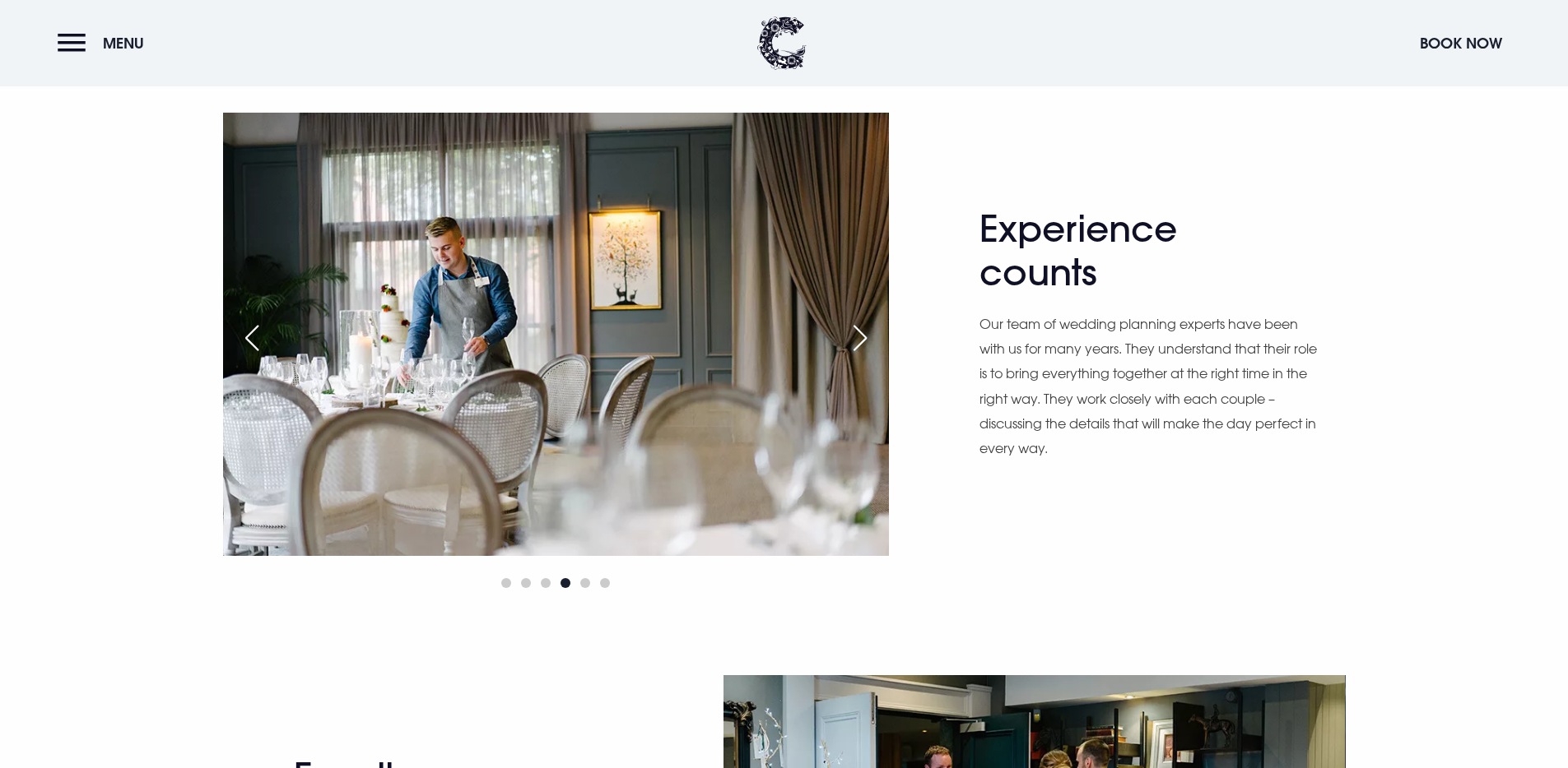
click at [864, 338] on div "Next slide" at bounding box center [860, 337] width 41 height 36
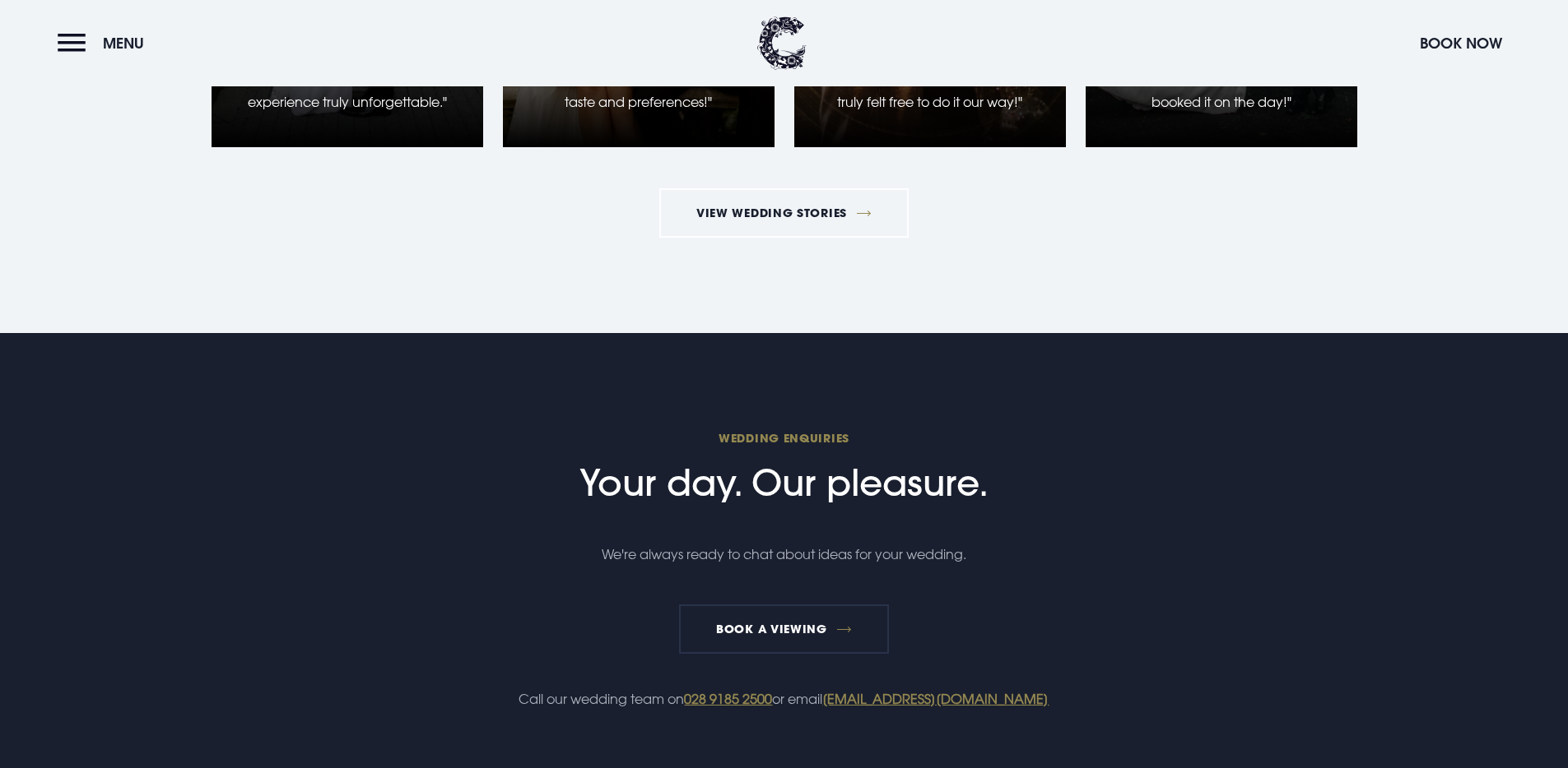
scroll to position [2825, 0]
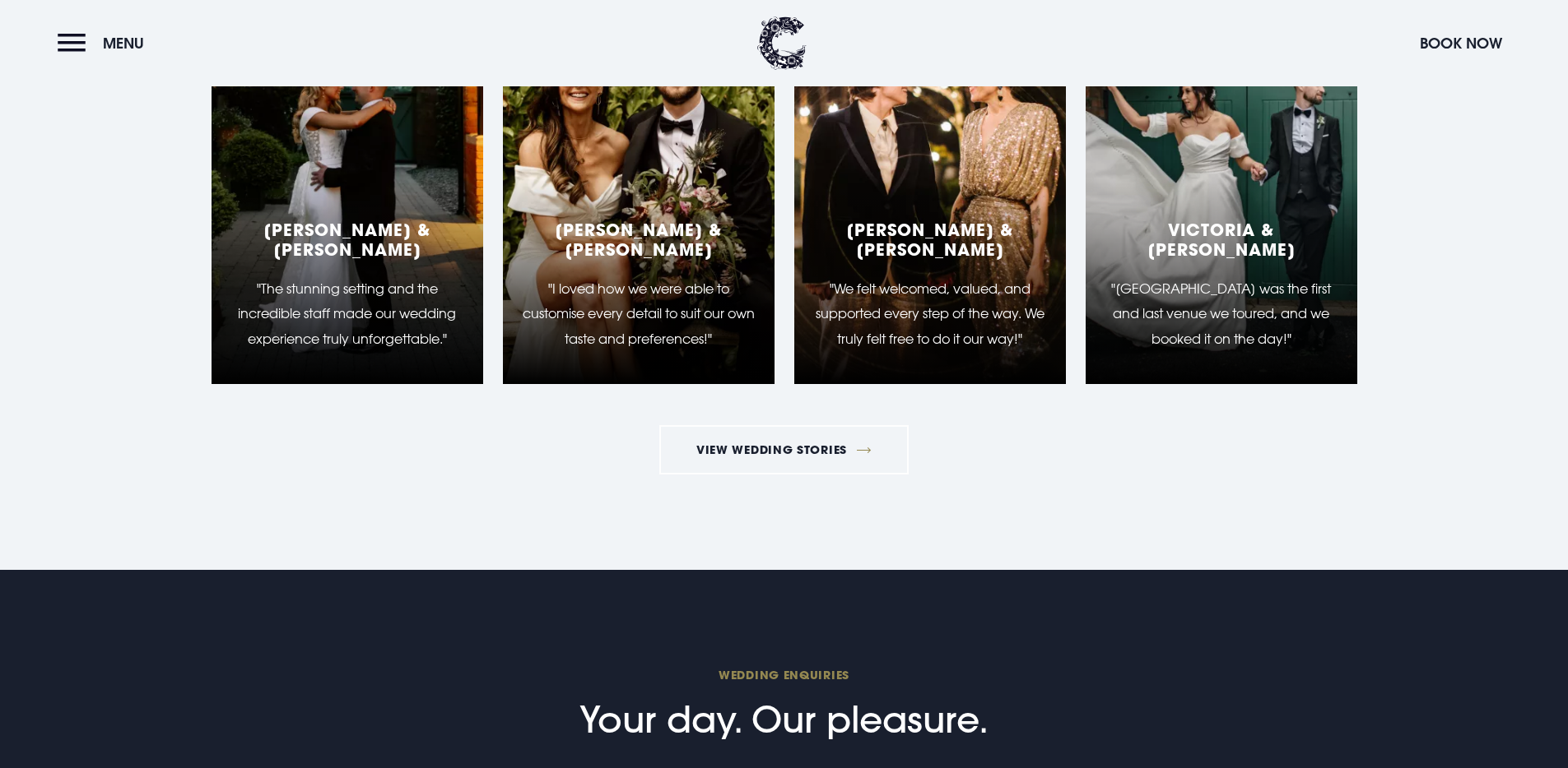
scroll to position [3636, 0]
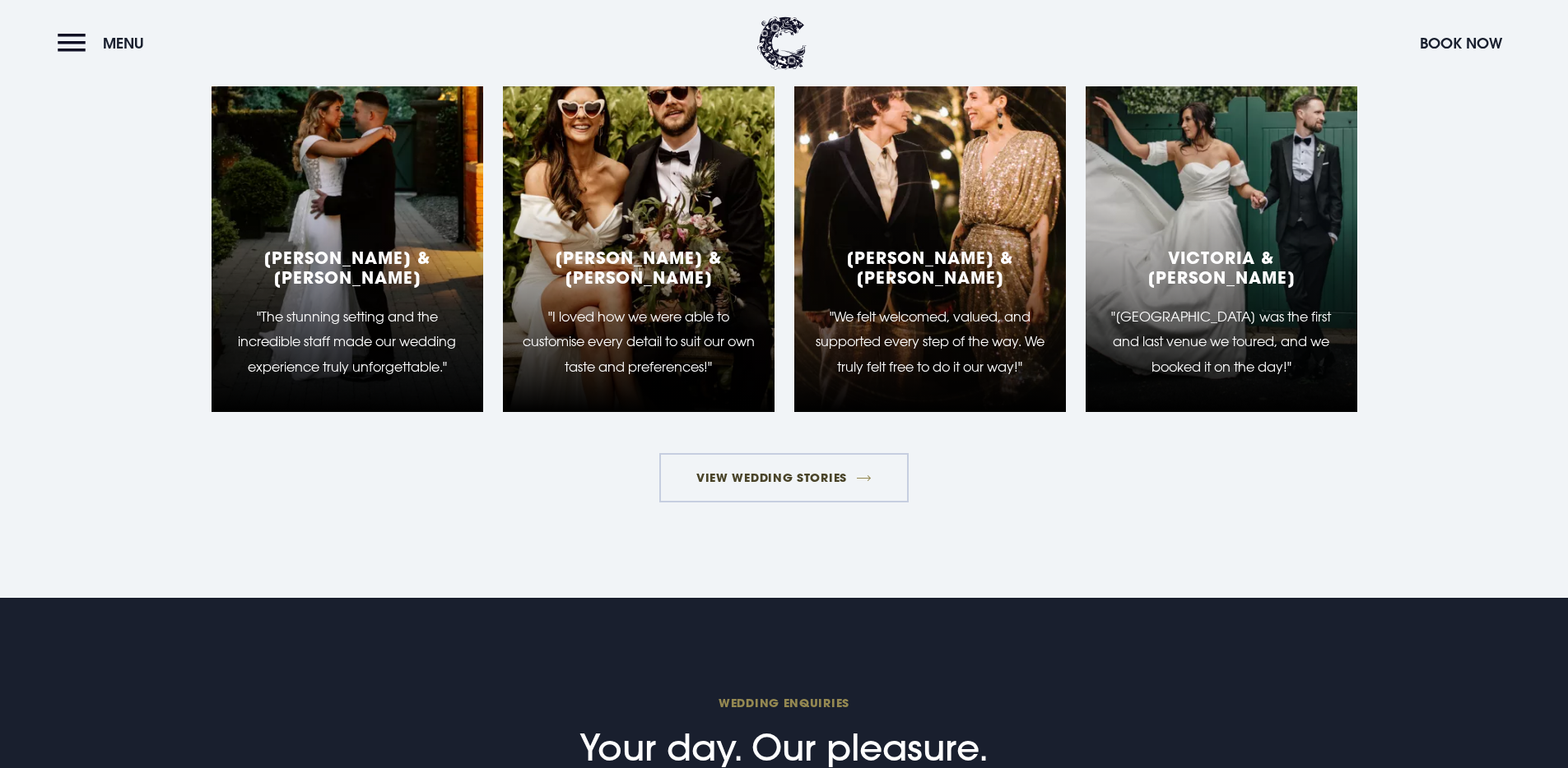
click at [793, 477] on link "View Wedding Stories" at bounding box center [784, 478] width 250 height 49
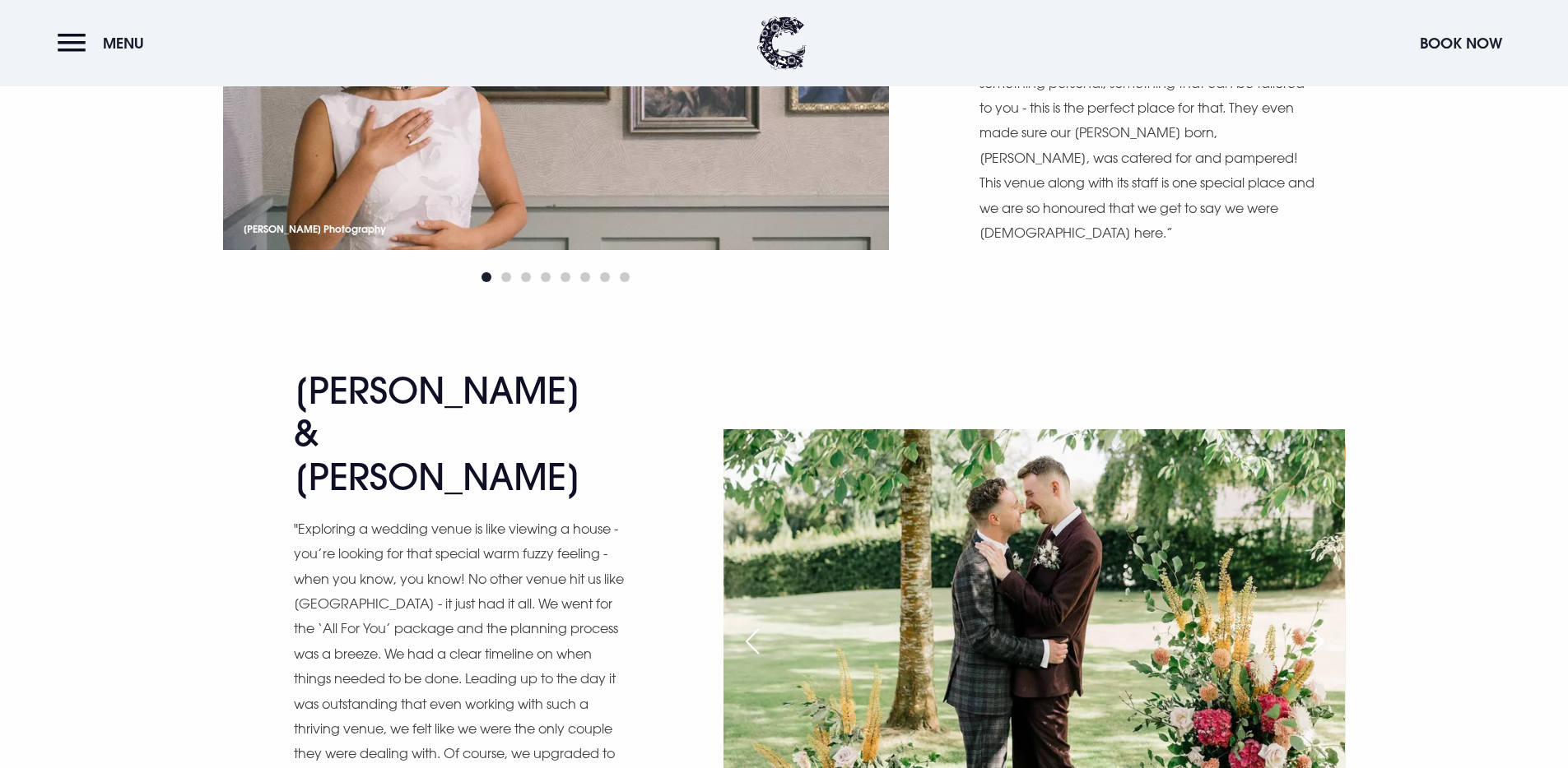
scroll to position [8064, 0]
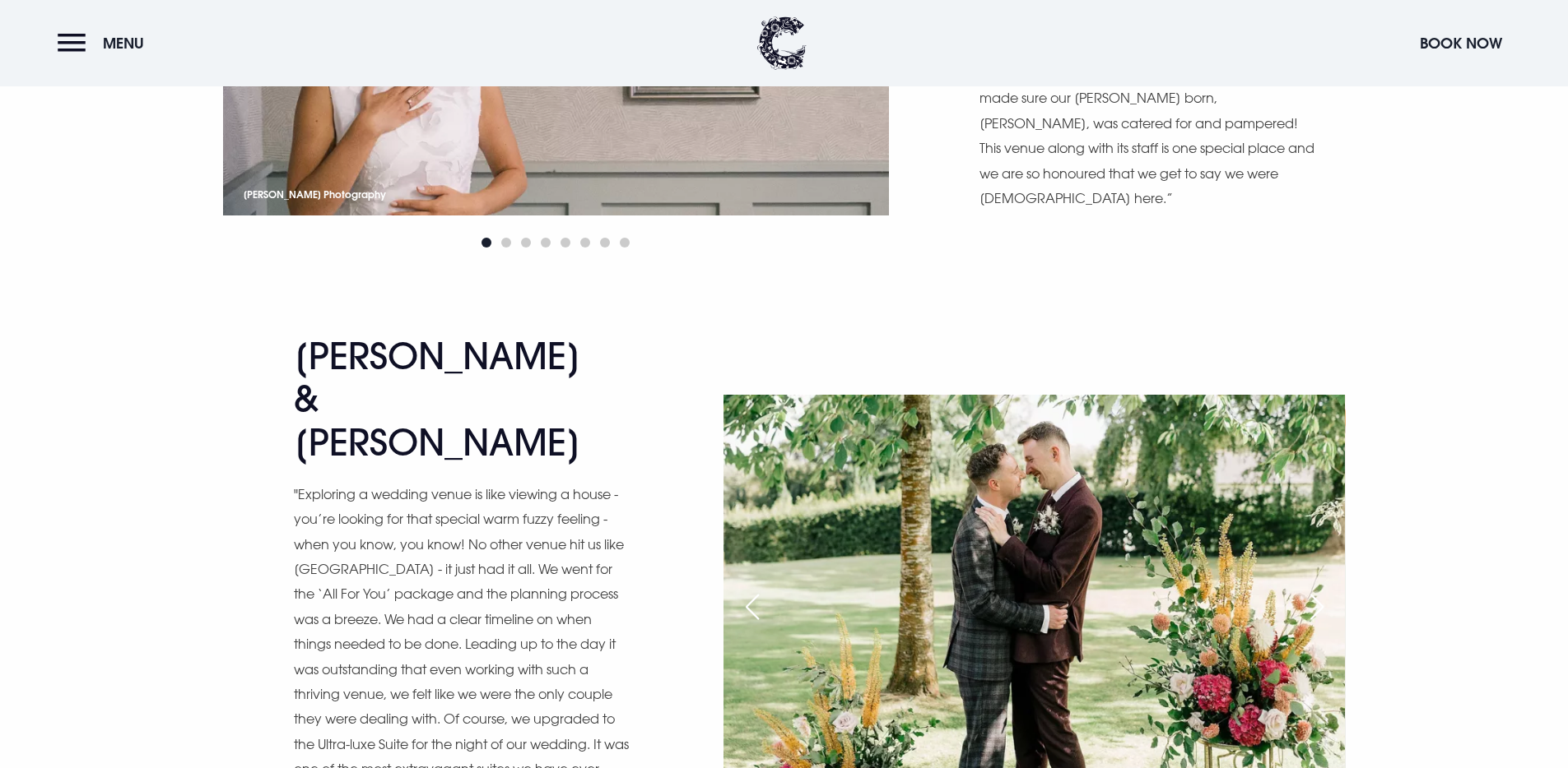
click at [1315, 588] on div "Next slide" at bounding box center [1317, 606] width 41 height 36
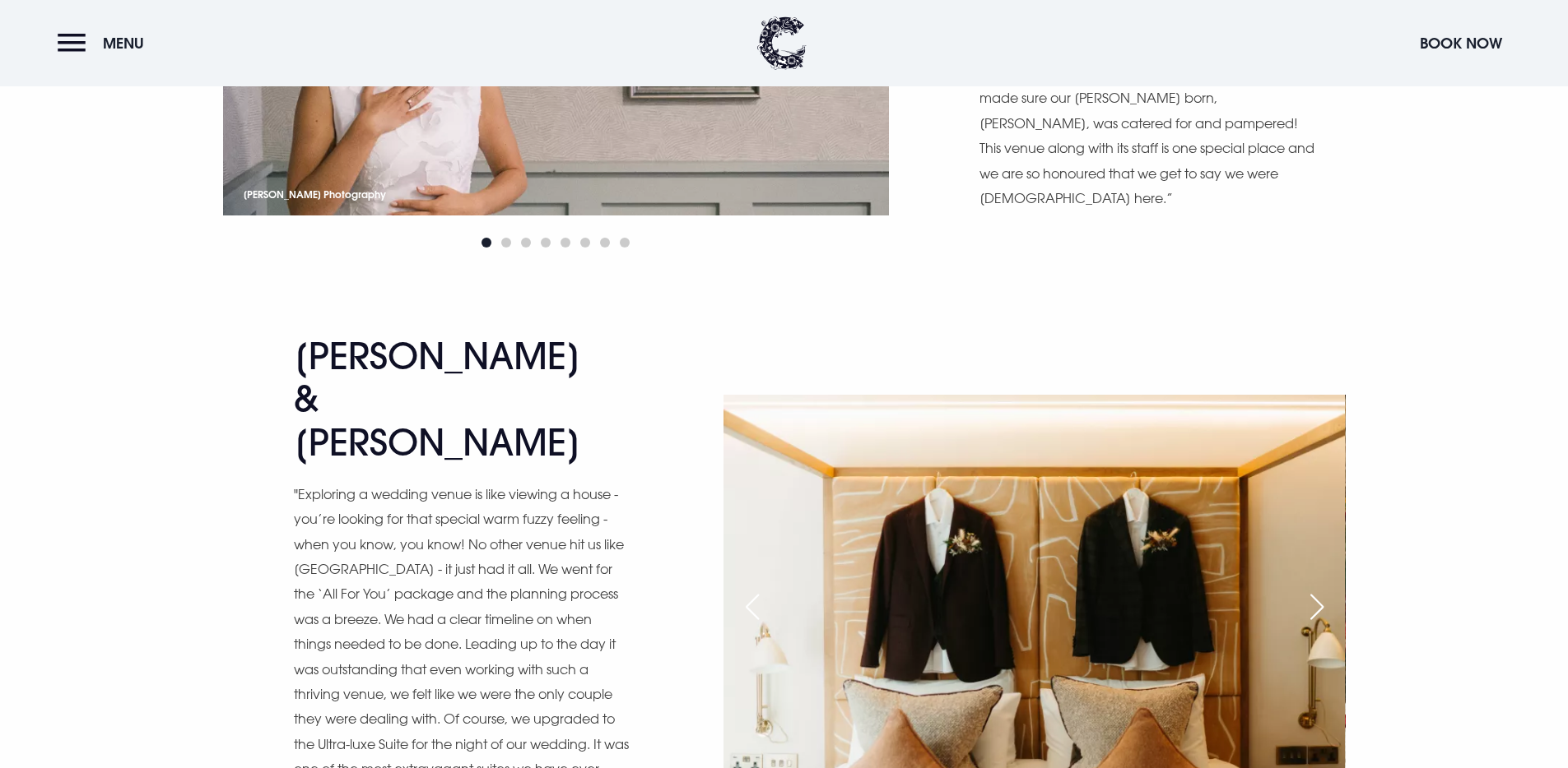
click at [1315, 588] on div "Next slide" at bounding box center [1317, 606] width 41 height 36
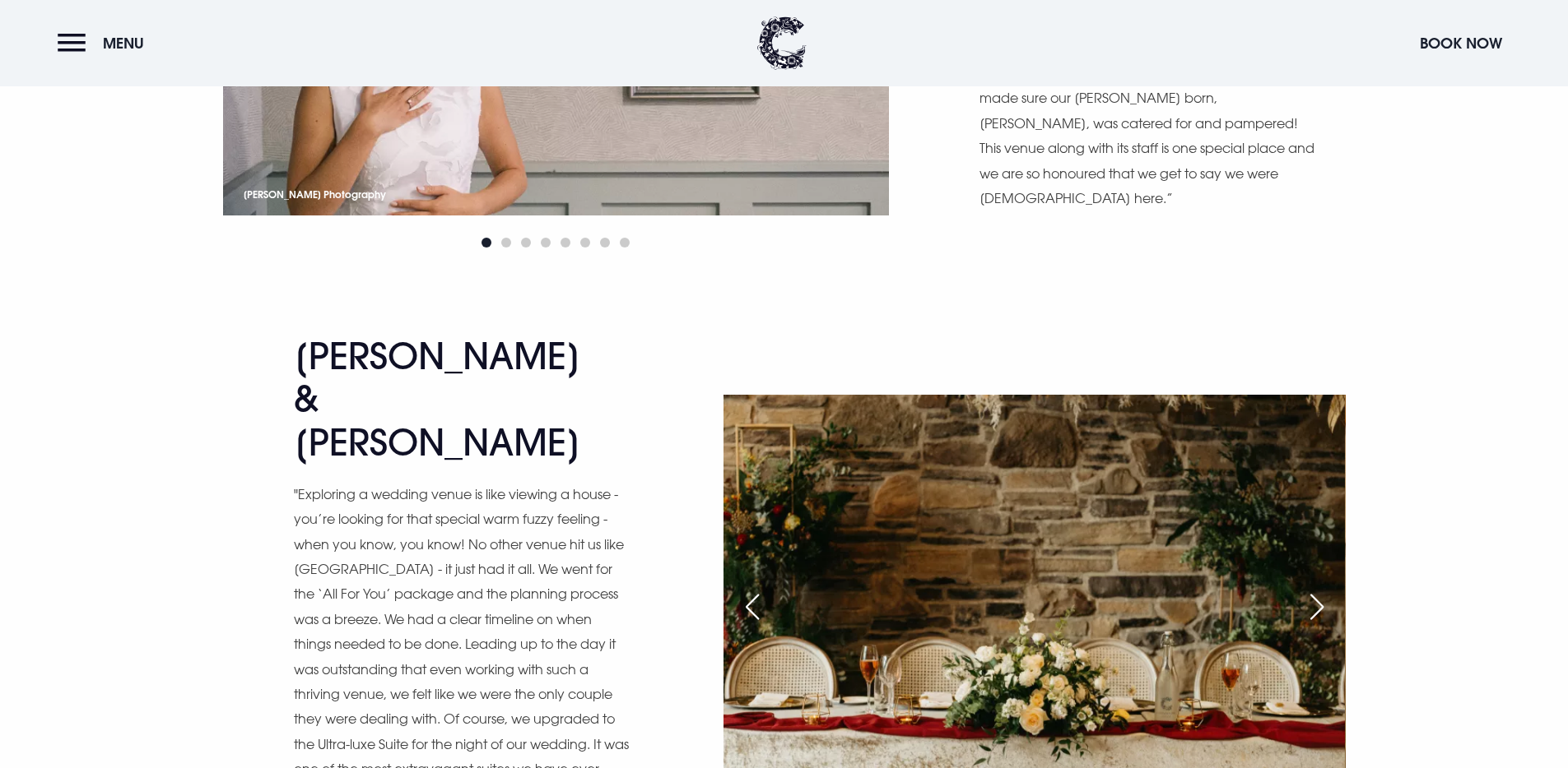
click at [1315, 588] on div "Next slide" at bounding box center [1317, 606] width 41 height 36
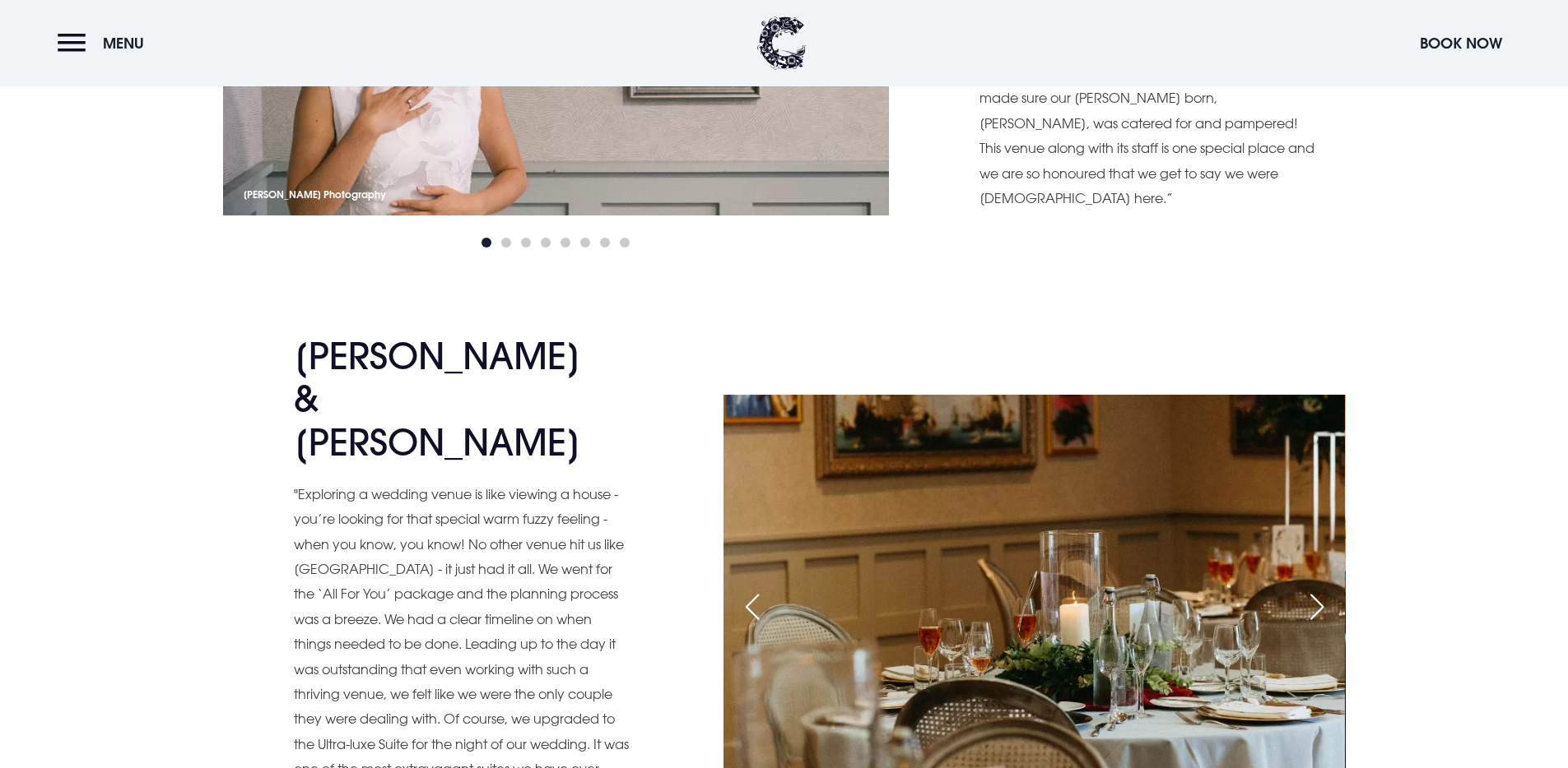
click at [1315, 588] on div "Next slide" at bounding box center [1317, 606] width 41 height 36
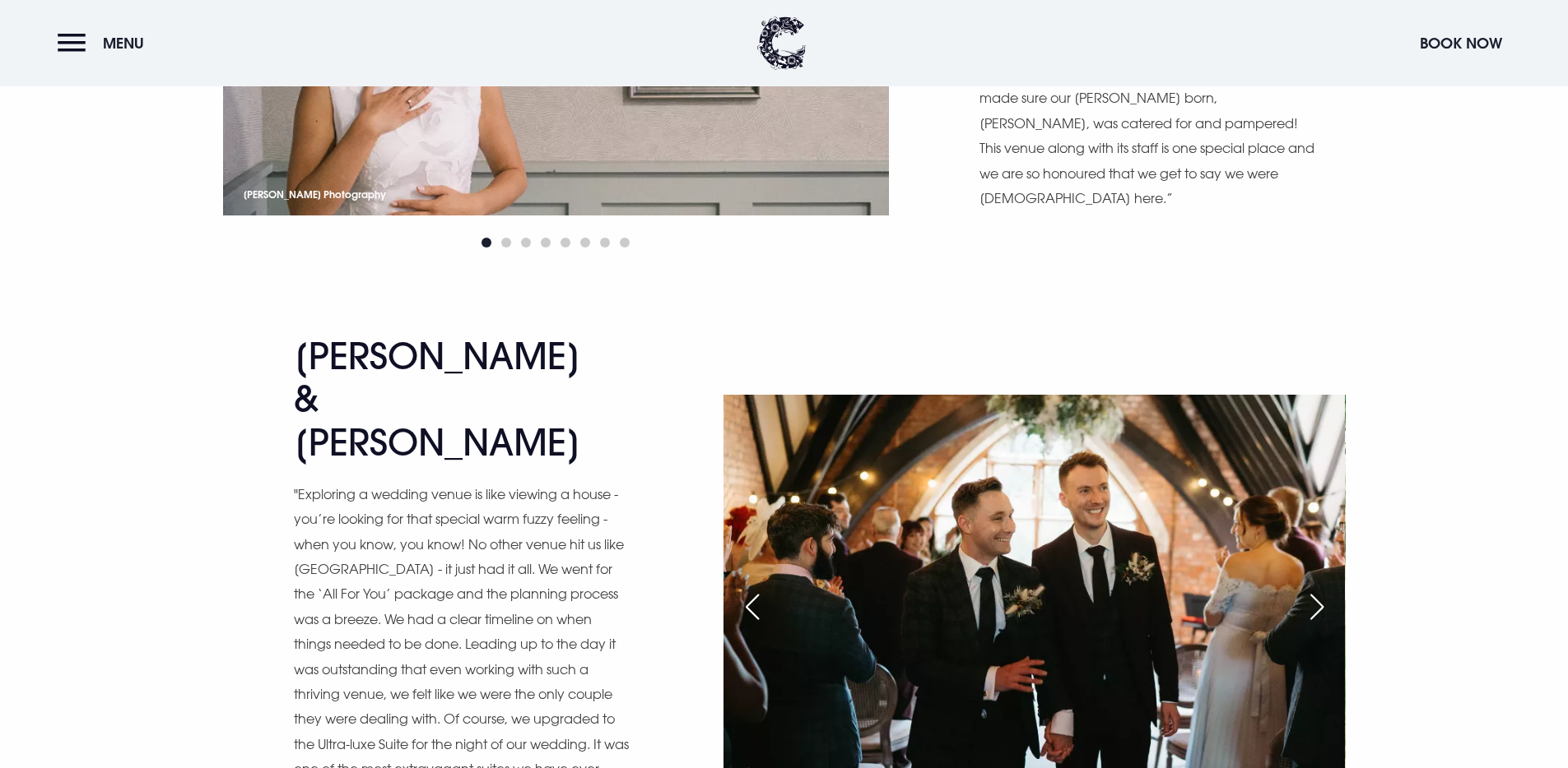
click at [1315, 588] on div "Next slide" at bounding box center [1317, 606] width 41 height 36
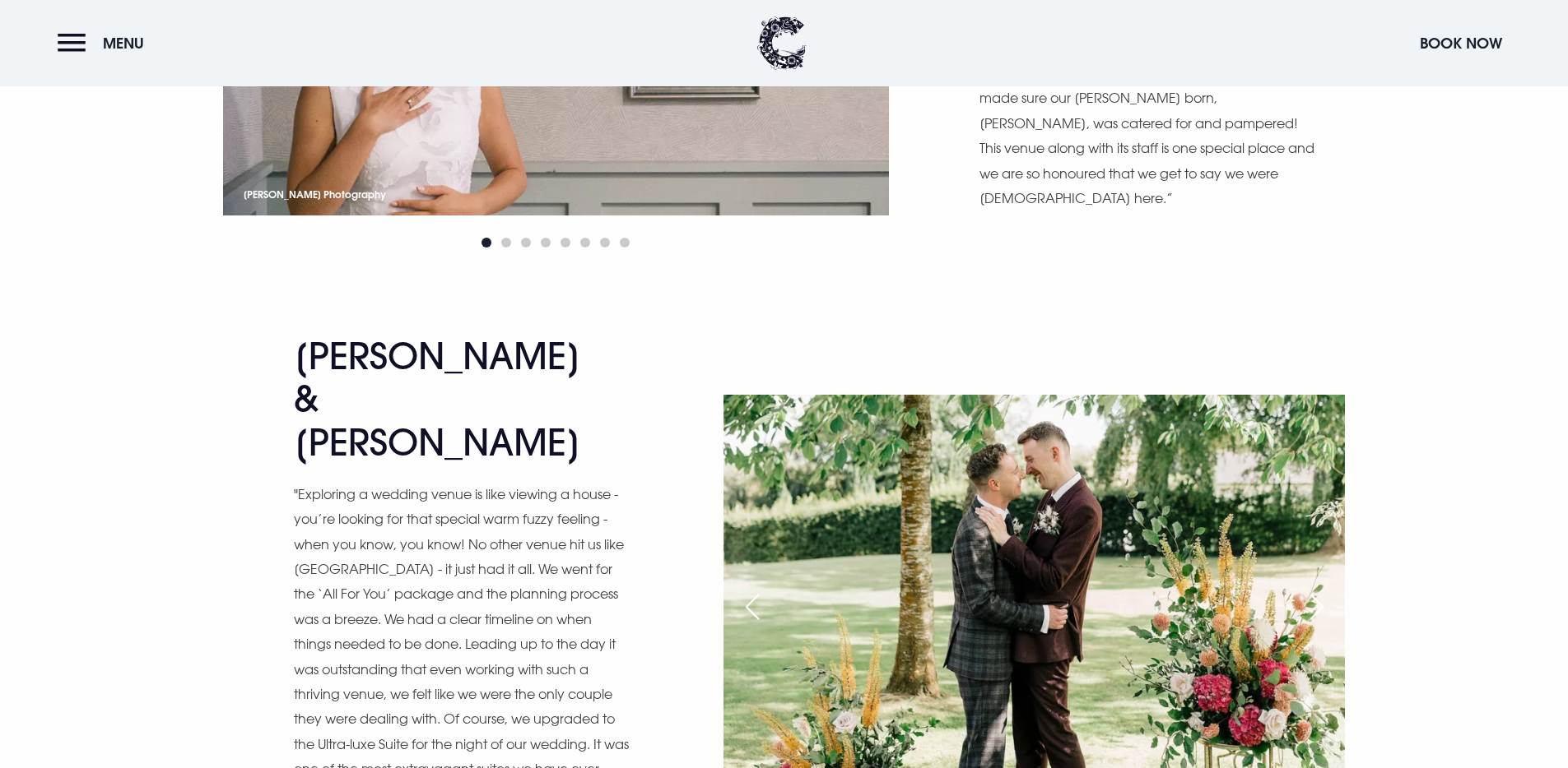
click at [1315, 588] on div "Next slide" at bounding box center [1317, 606] width 41 height 36
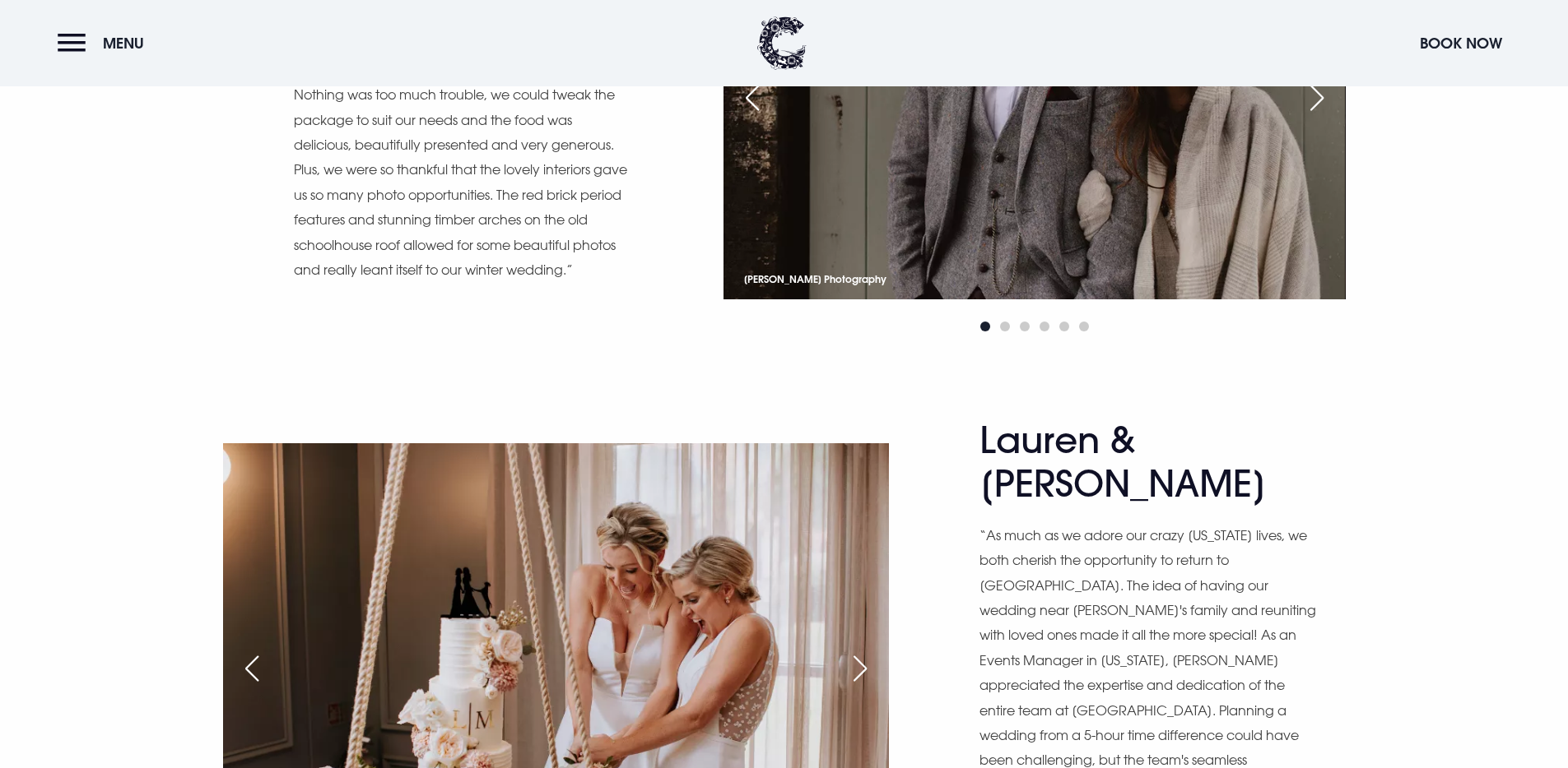
scroll to position [12093, 0]
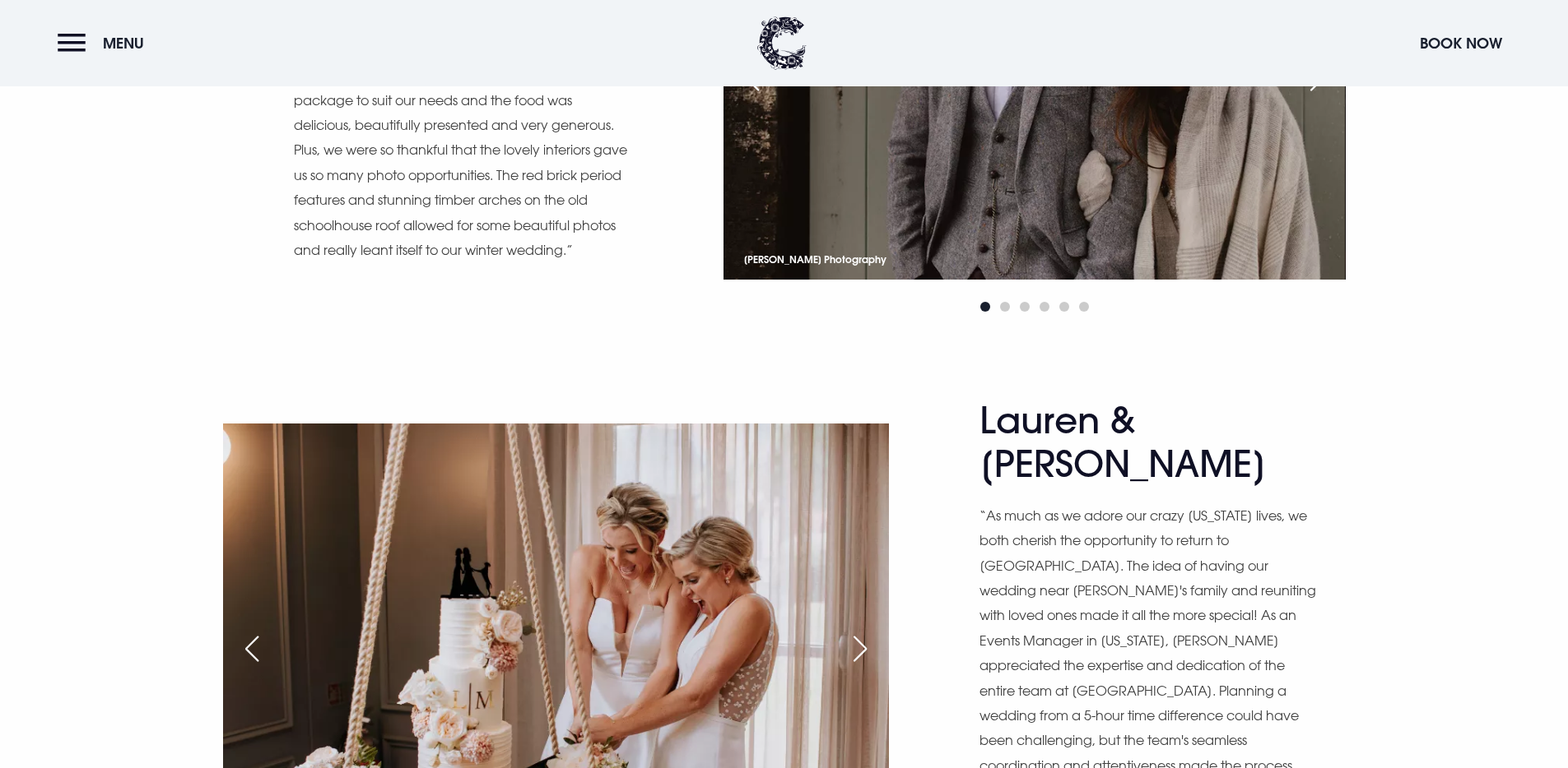
click at [852, 631] on div "Next slide" at bounding box center [860, 649] width 41 height 36
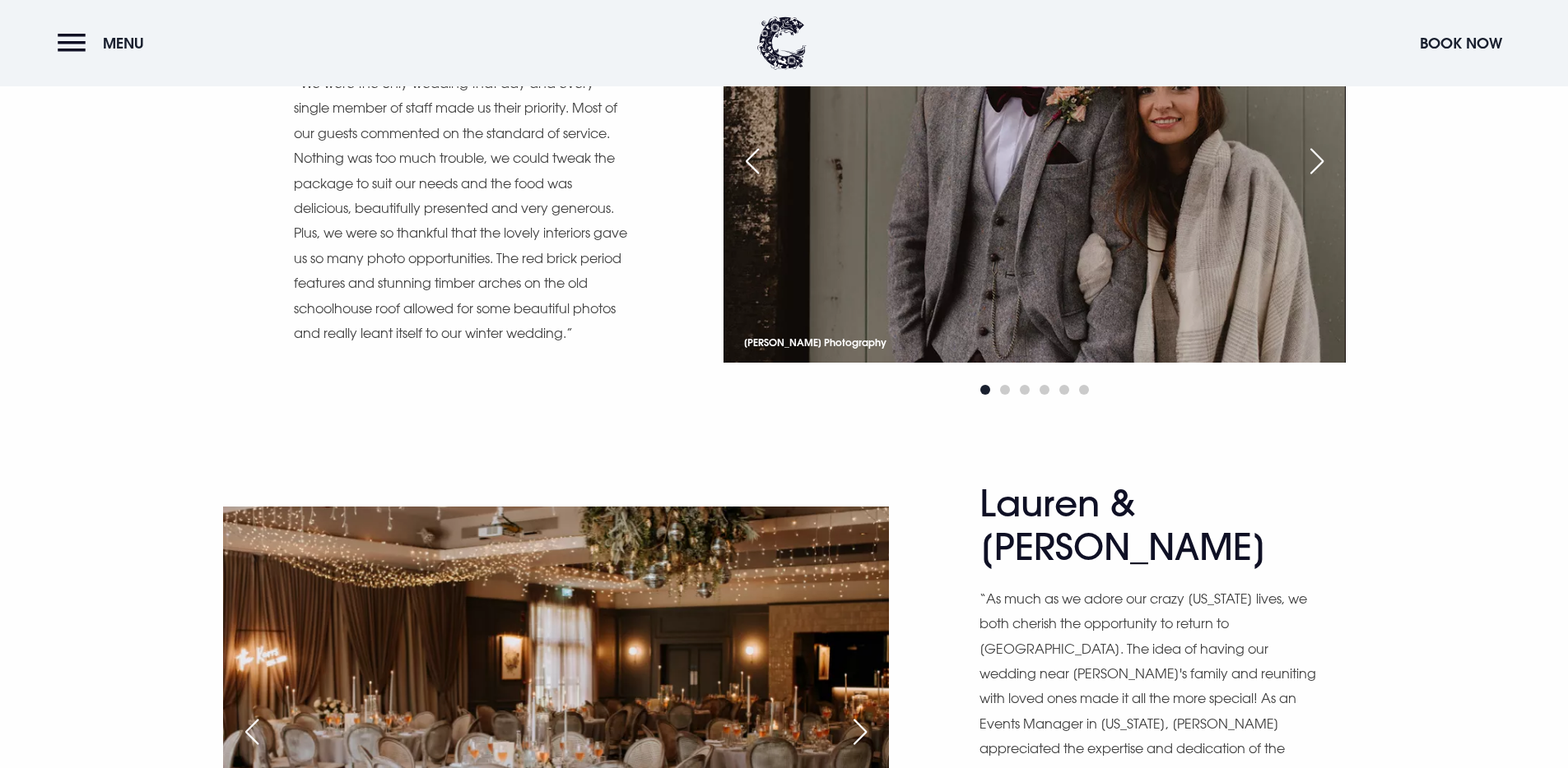
scroll to position [12004, 0]
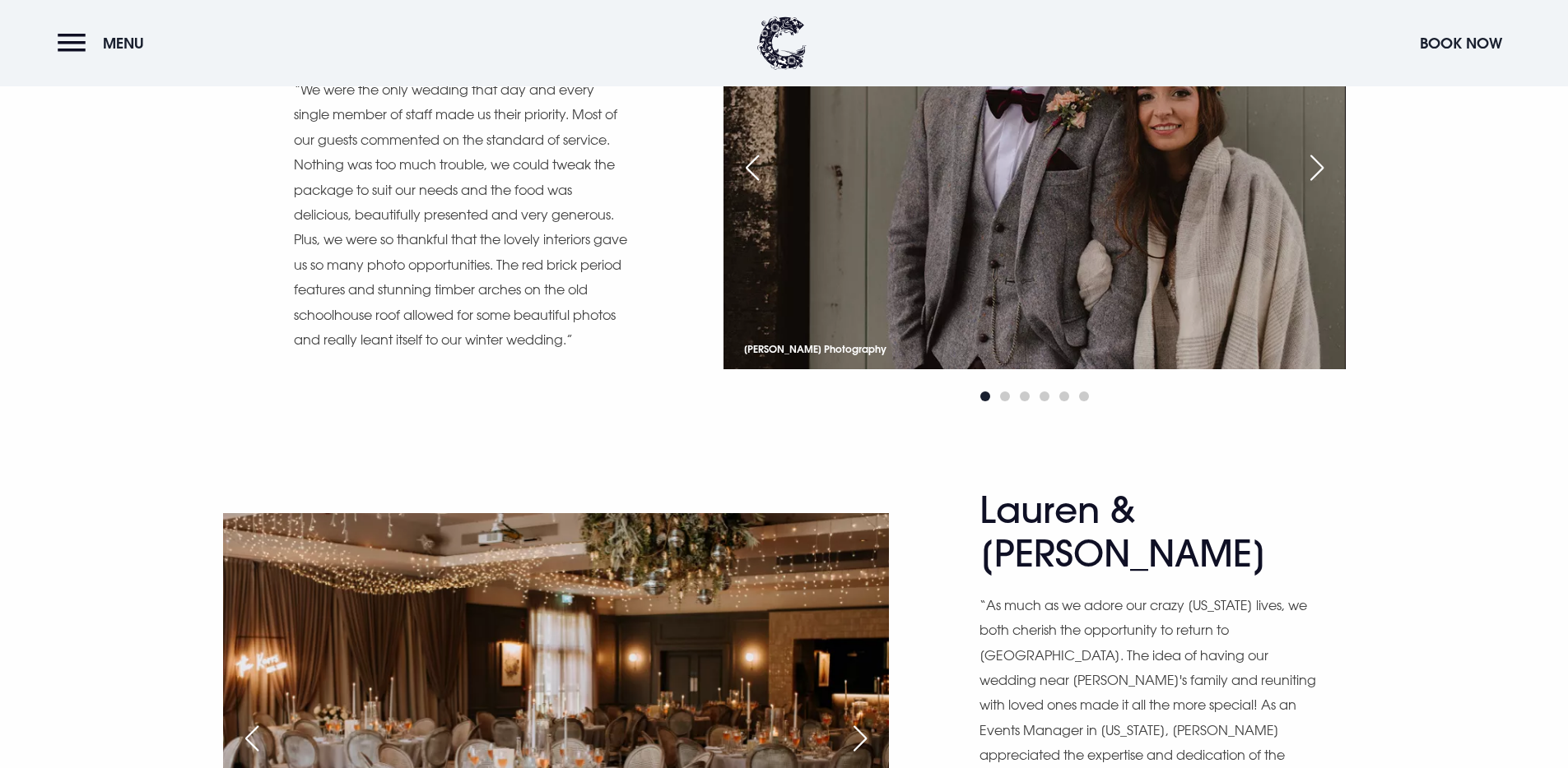
click at [859, 720] on div "Next slide" at bounding box center [860, 738] width 41 height 36
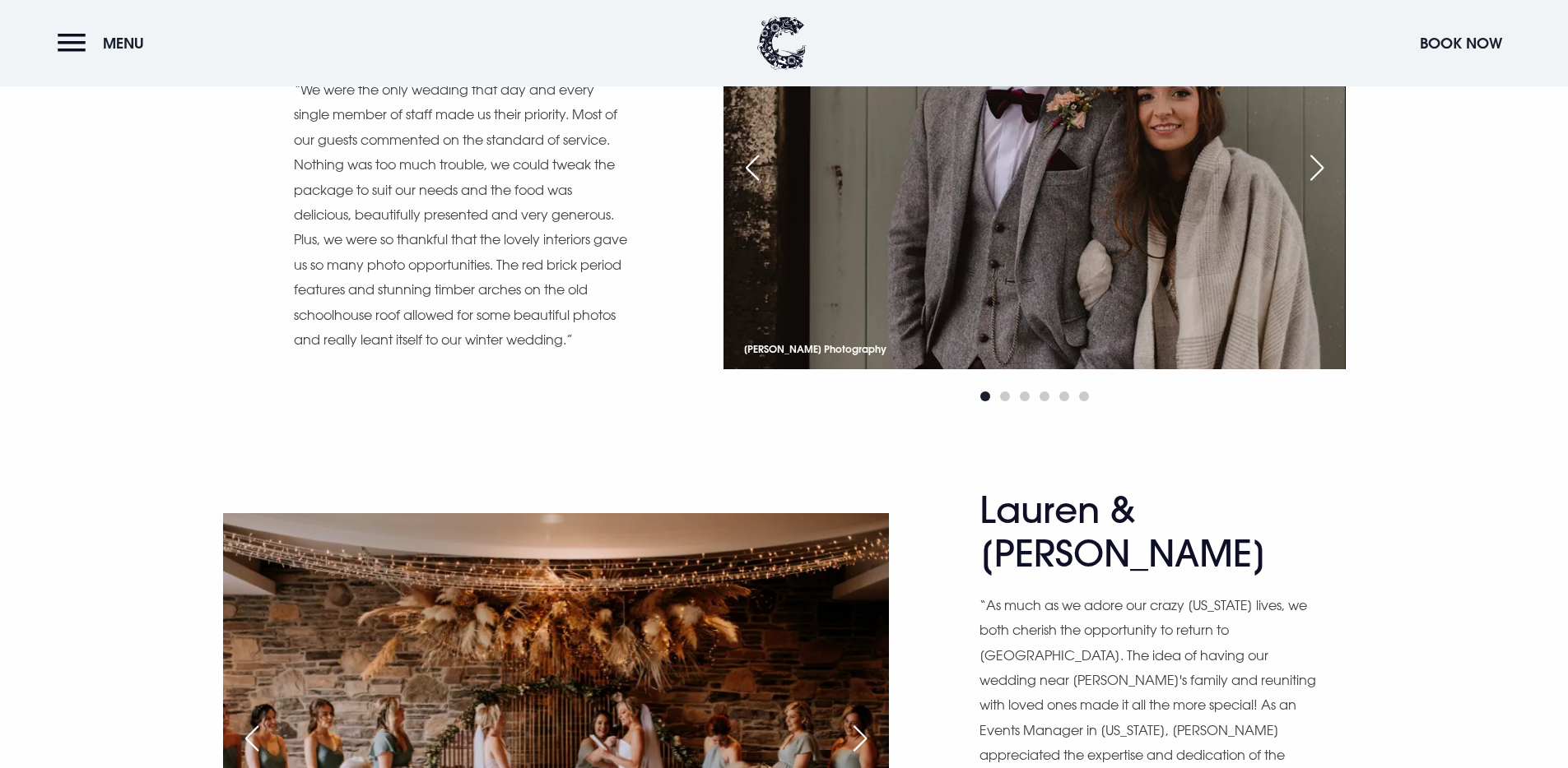
click at [859, 720] on div "Next slide" at bounding box center [860, 738] width 41 height 36
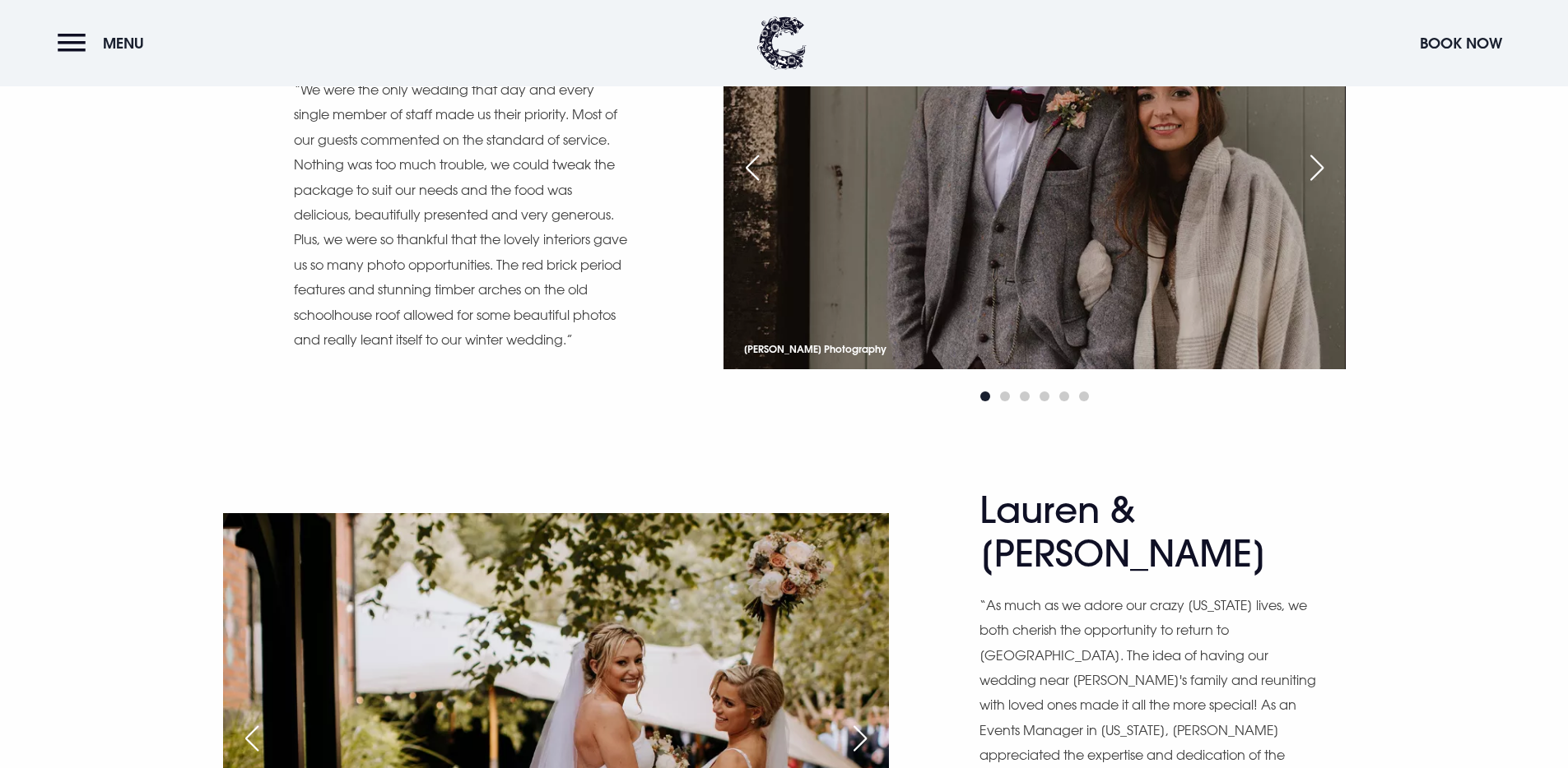
click at [859, 720] on div "Next slide" at bounding box center [860, 738] width 41 height 36
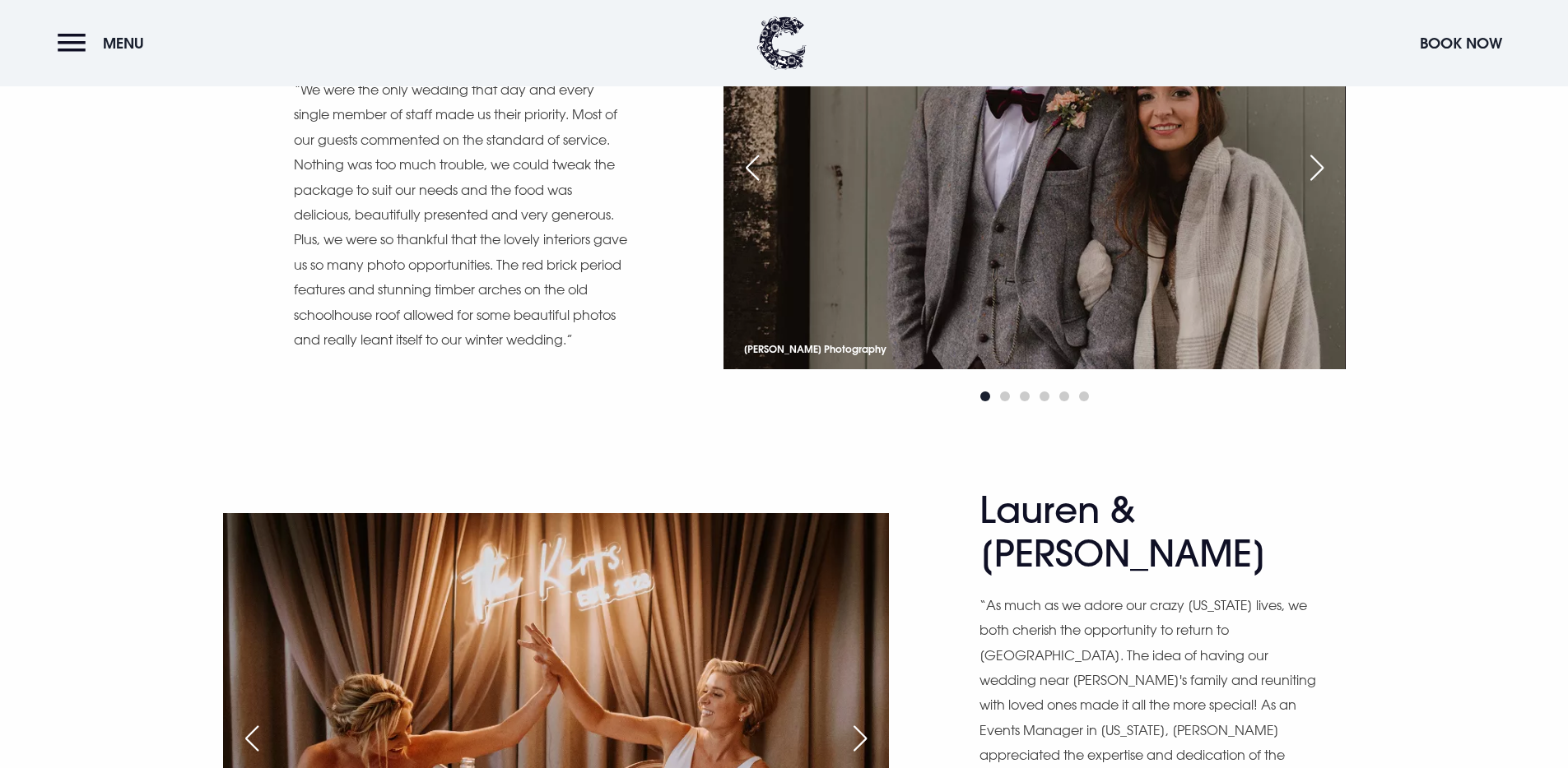
click at [859, 720] on div "Next slide" at bounding box center [860, 738] width 41 height 36
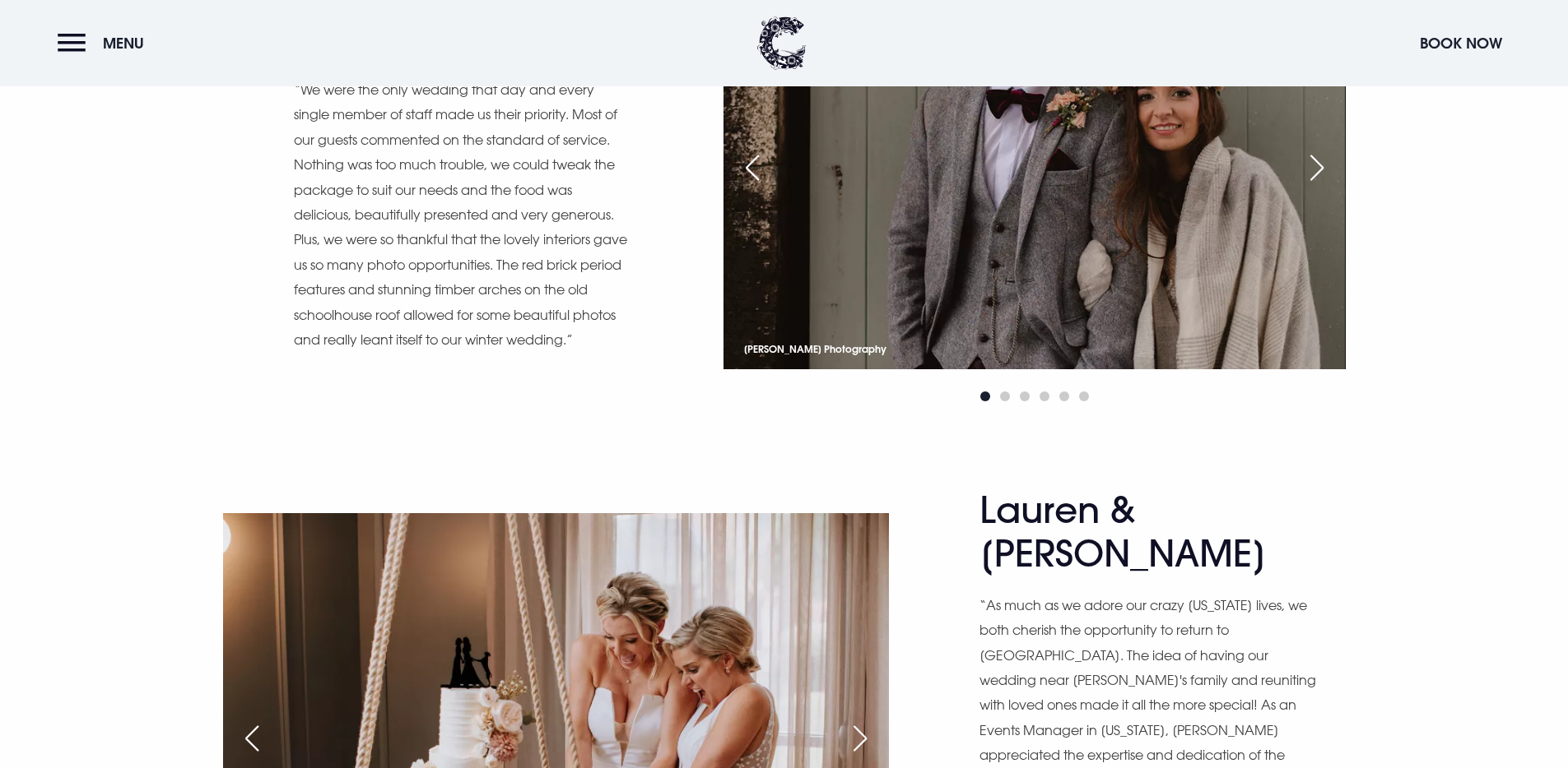
click at [255, 720] on div "Previous slide" at bounding box center [252, 738] width 41 height 36
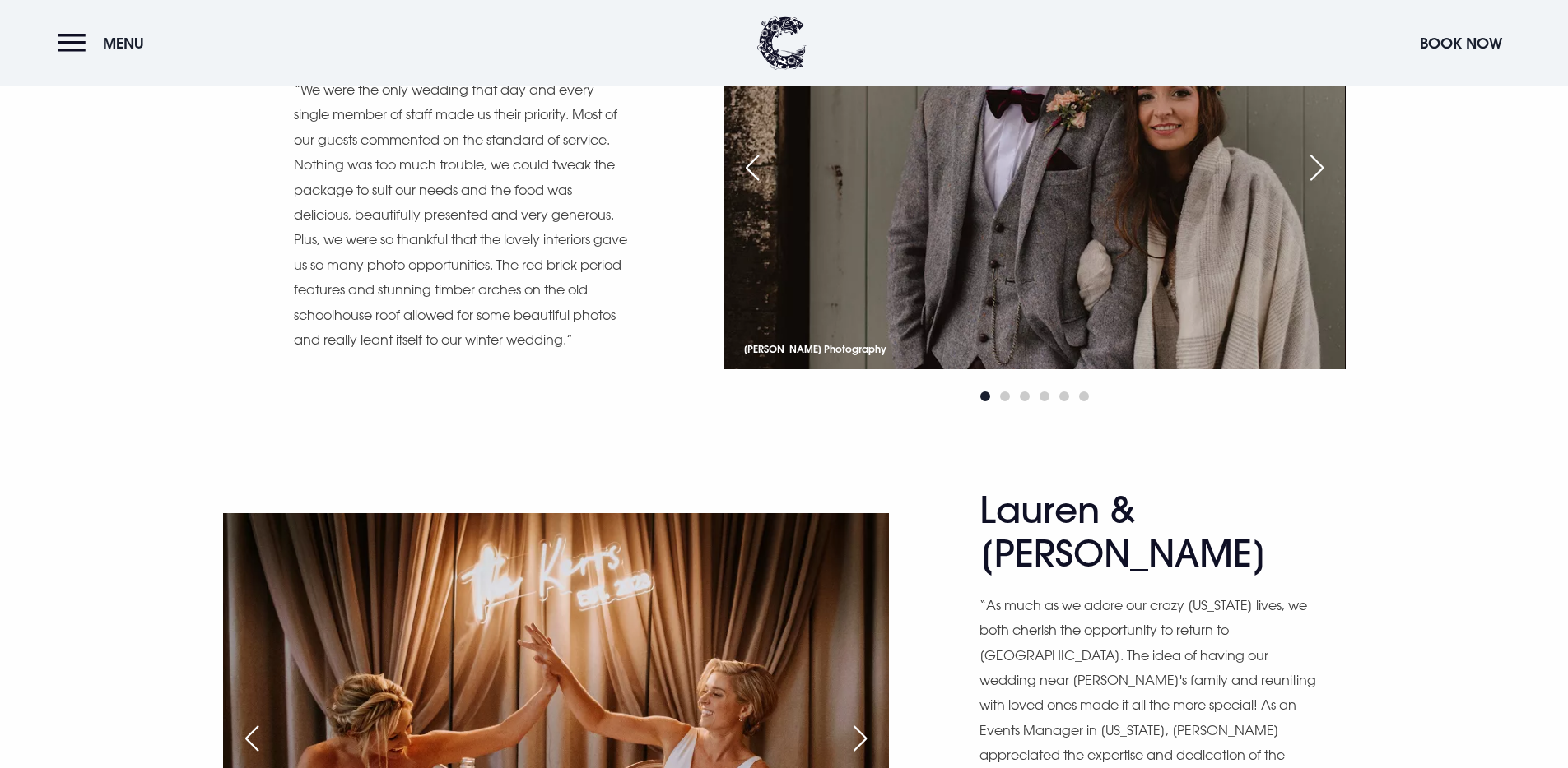
click at [859, 720] on div "Next slide" at bounding box center [860, 738] width 41 height 36
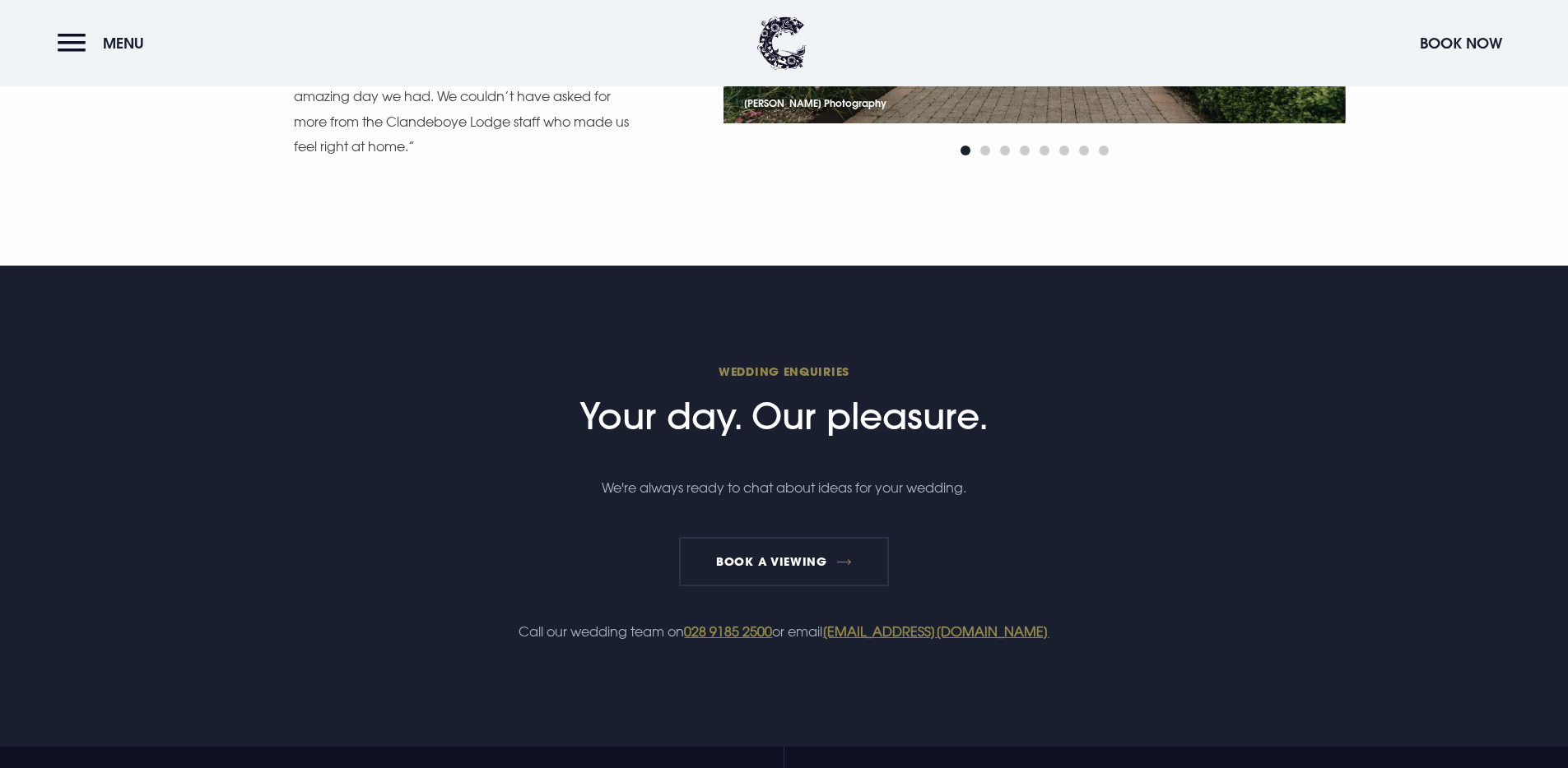
scroll to position [13418, 0]
